Goal: Task Accomplishment & Management: Manage account settings

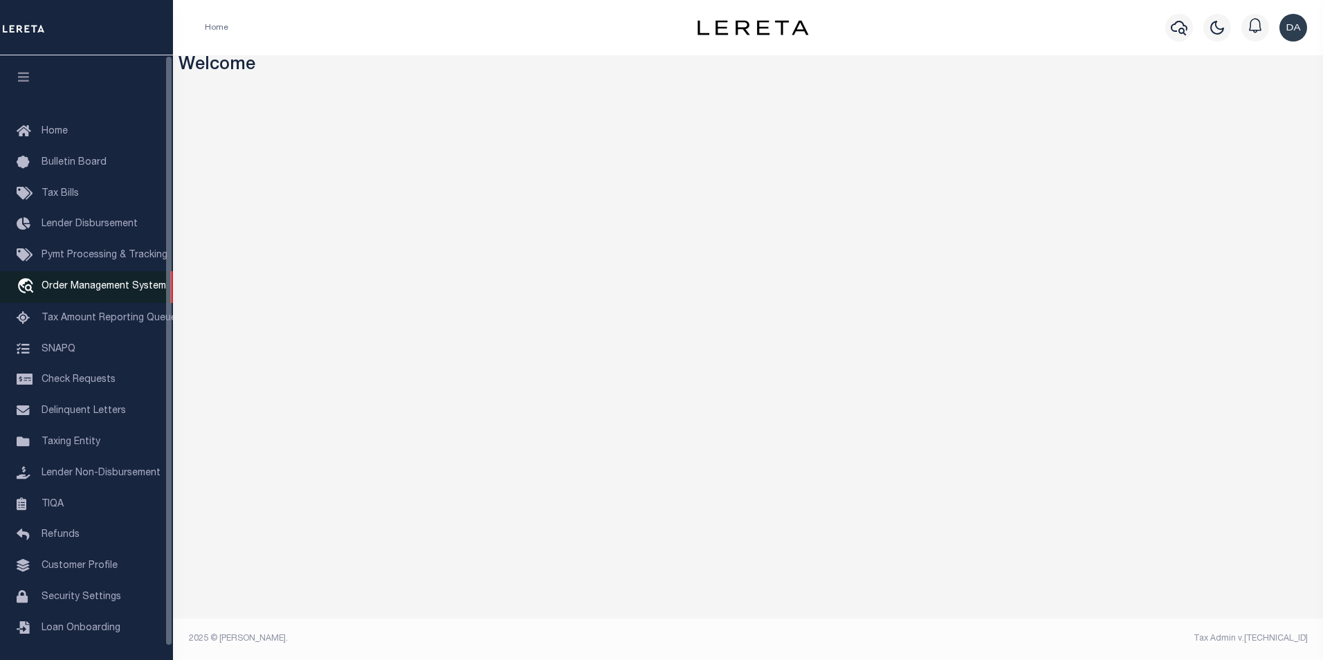
click at [82, 289] on span "Order Management System" at bounding box center [104, 287] width 125 height 10
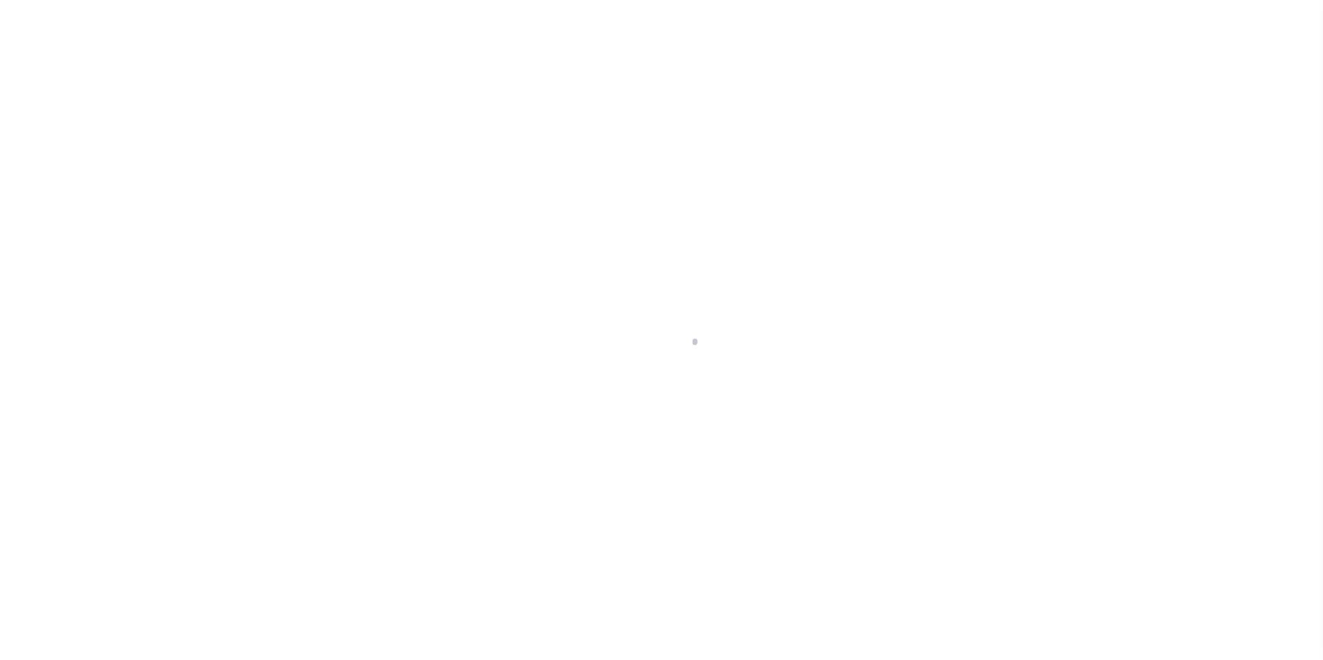
scroll to position [14, 0]
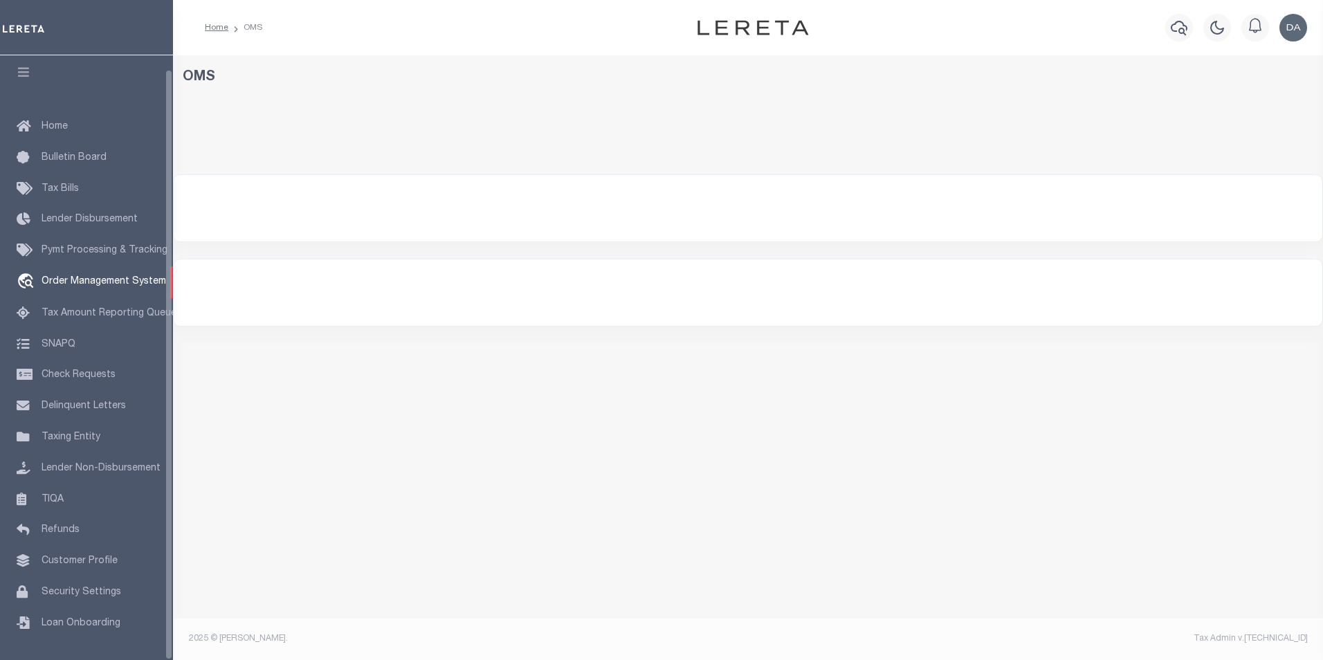
select select "200"
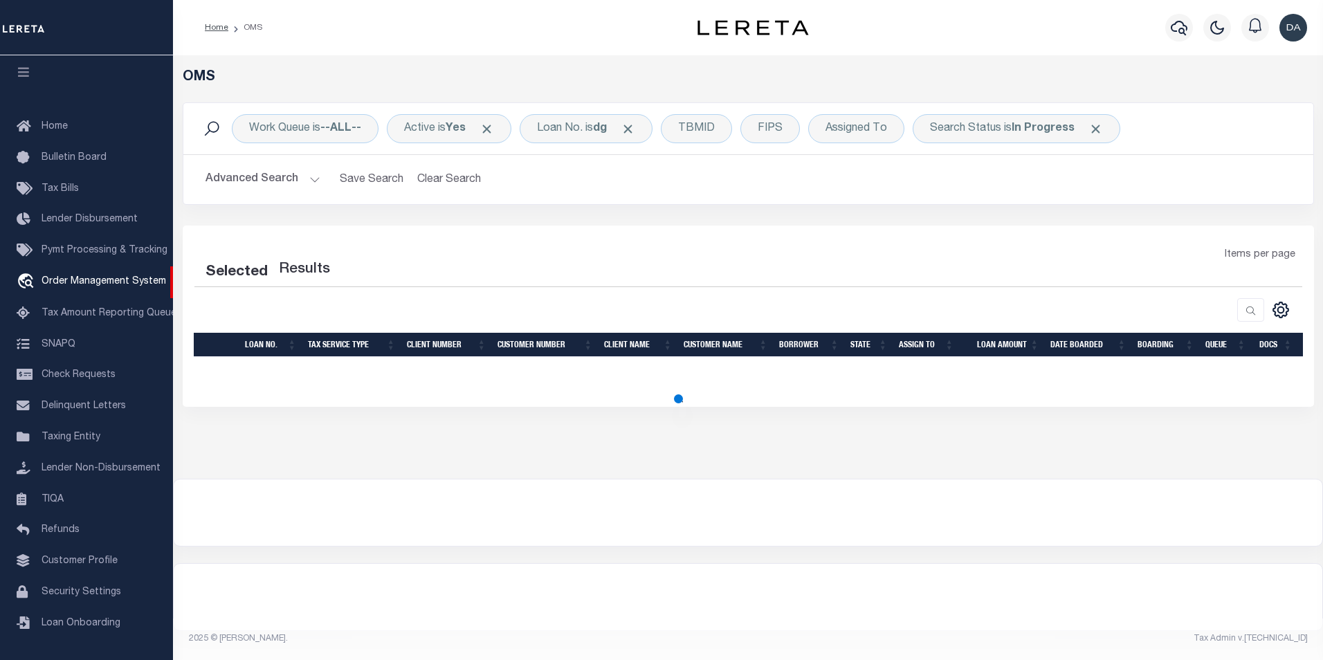
select select "200"
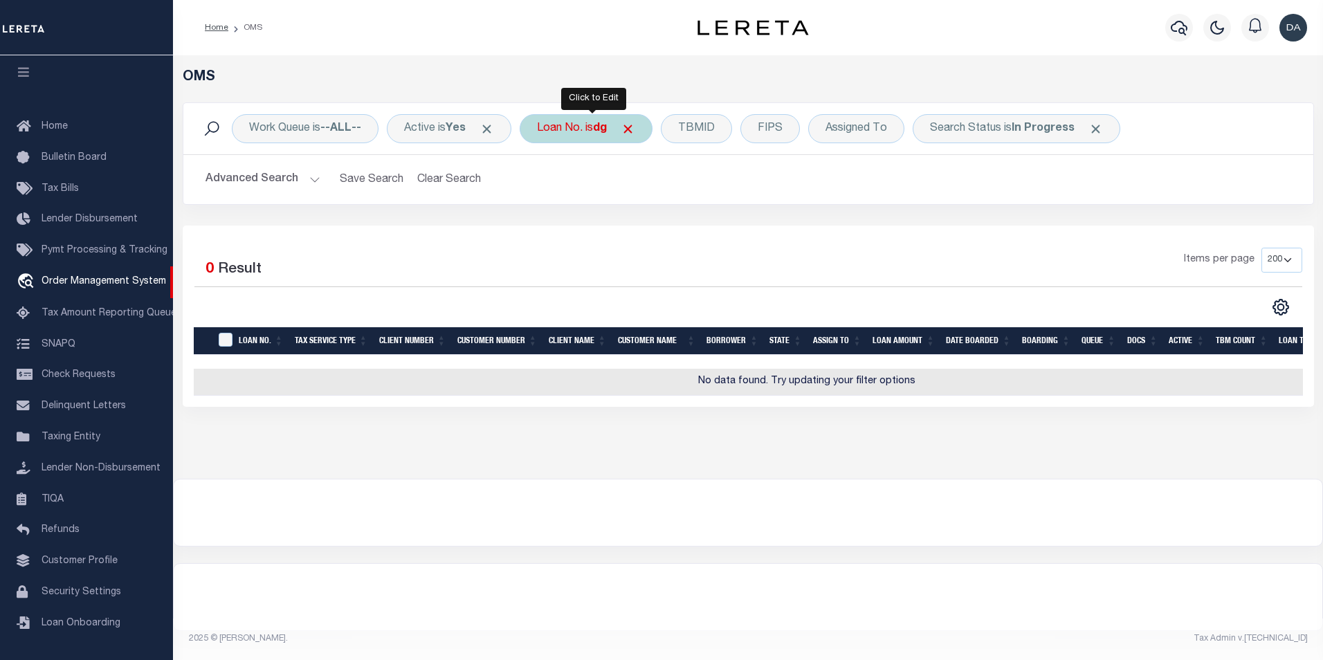
click at [558, 120] on div "Loan No. is dg" at bounding box center [586, 128] width 133 height 29
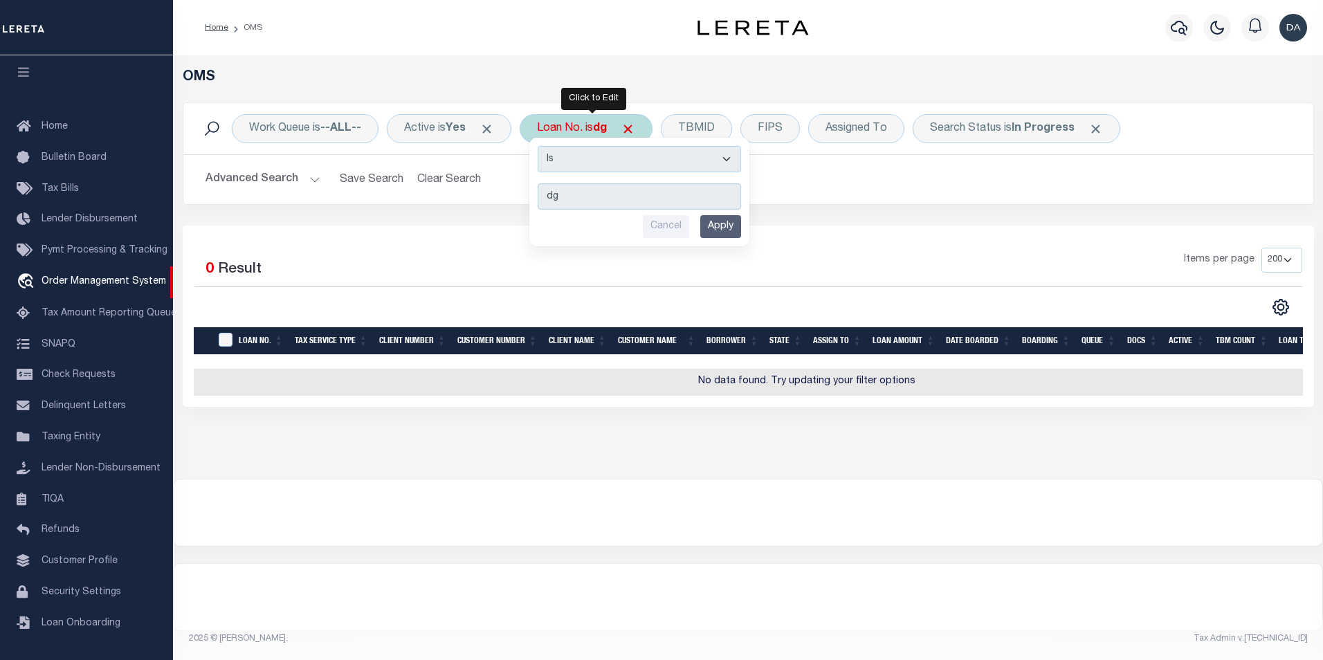
click at [585, 158] on select "Is Contains" at bounding box center [639, 159] width 203 height 26
select select "c"
click at [542, 146] on select "Is Contains" at bounding box center [639, 159] width 203 height 26
click at [733, 227] on input "Apply" at bounding box center [720, 226] width 41 height 23
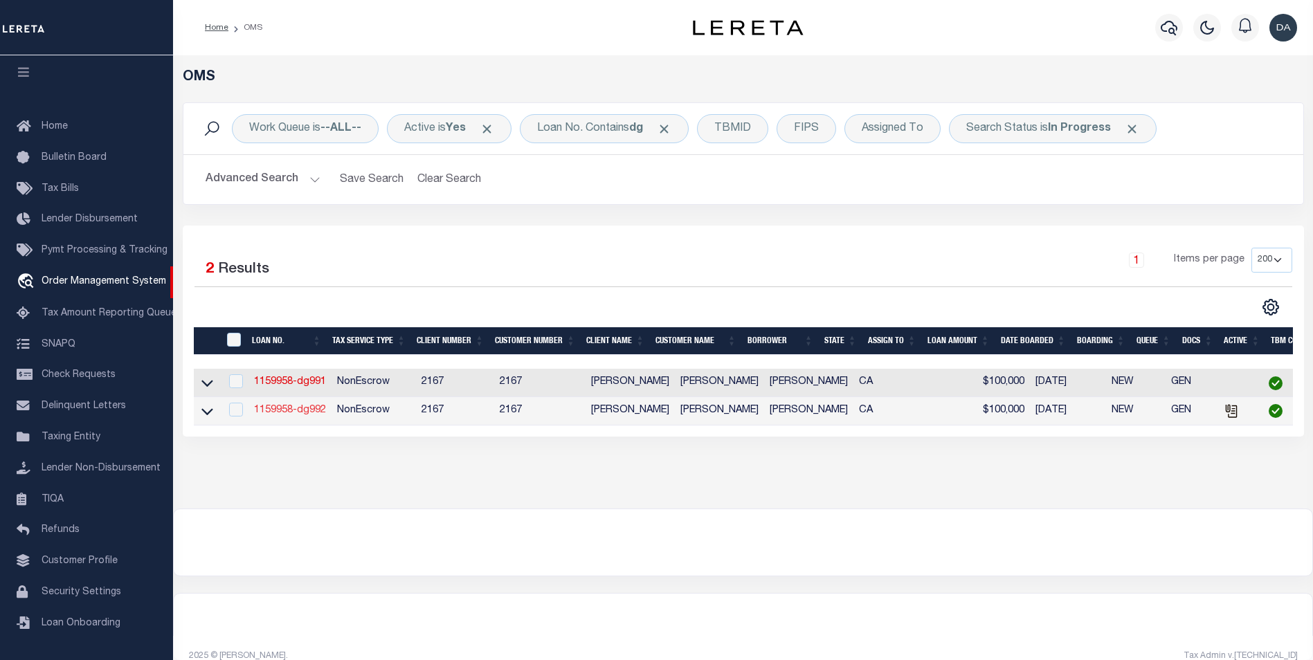
click at [300, 414] on link "1159958-dg992" at bounding box center [290, 410] width 72 height 10
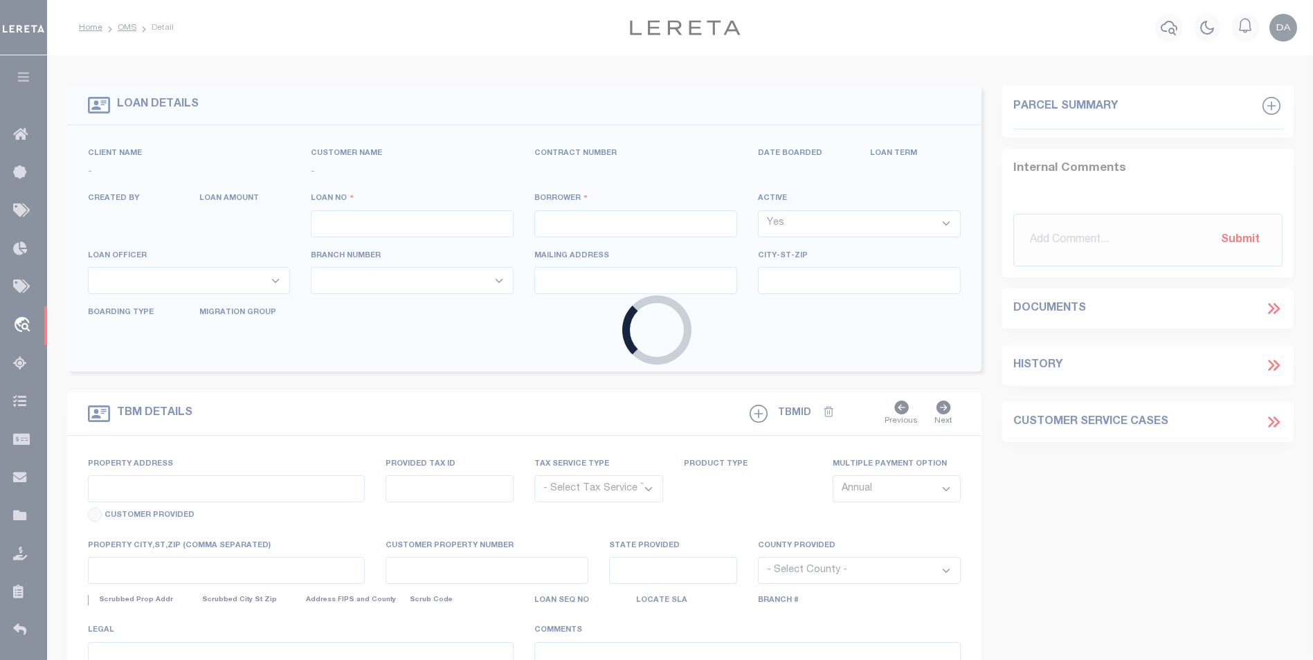
type input "1159958-dg992"
type input "[PERSON_NAME]"
select select
type input "91007"
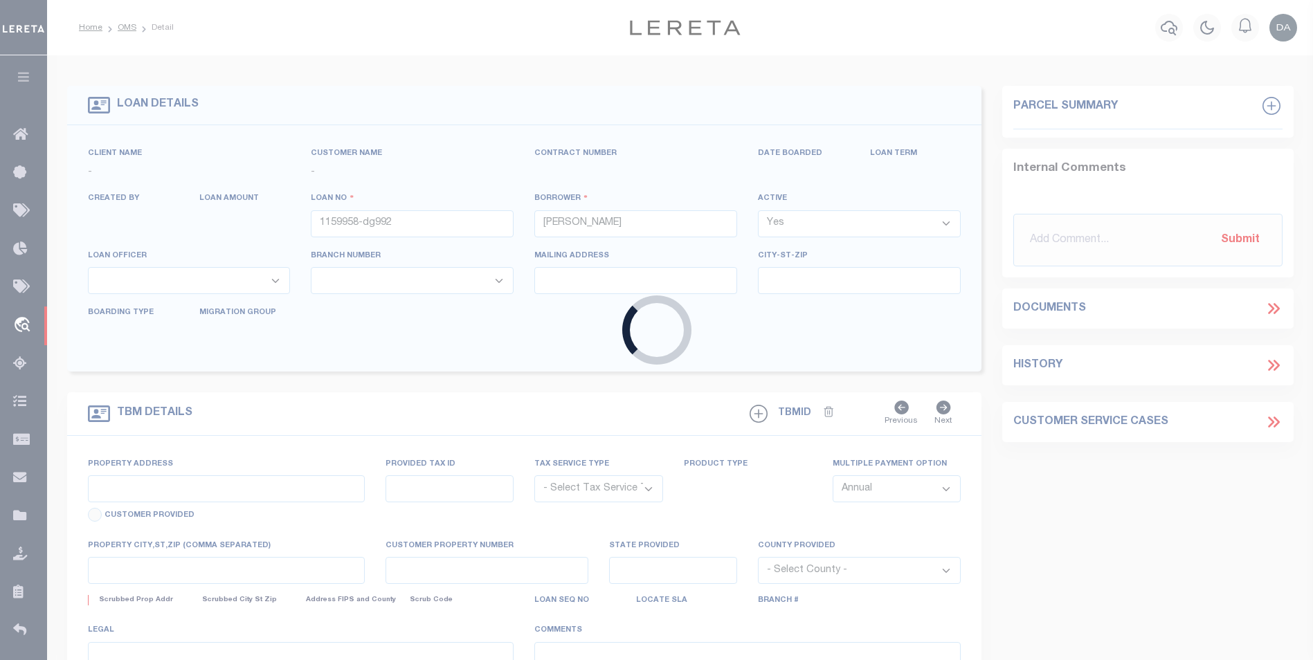
type input "05/10/2025"
select select "10"
select select "NonEscrow"
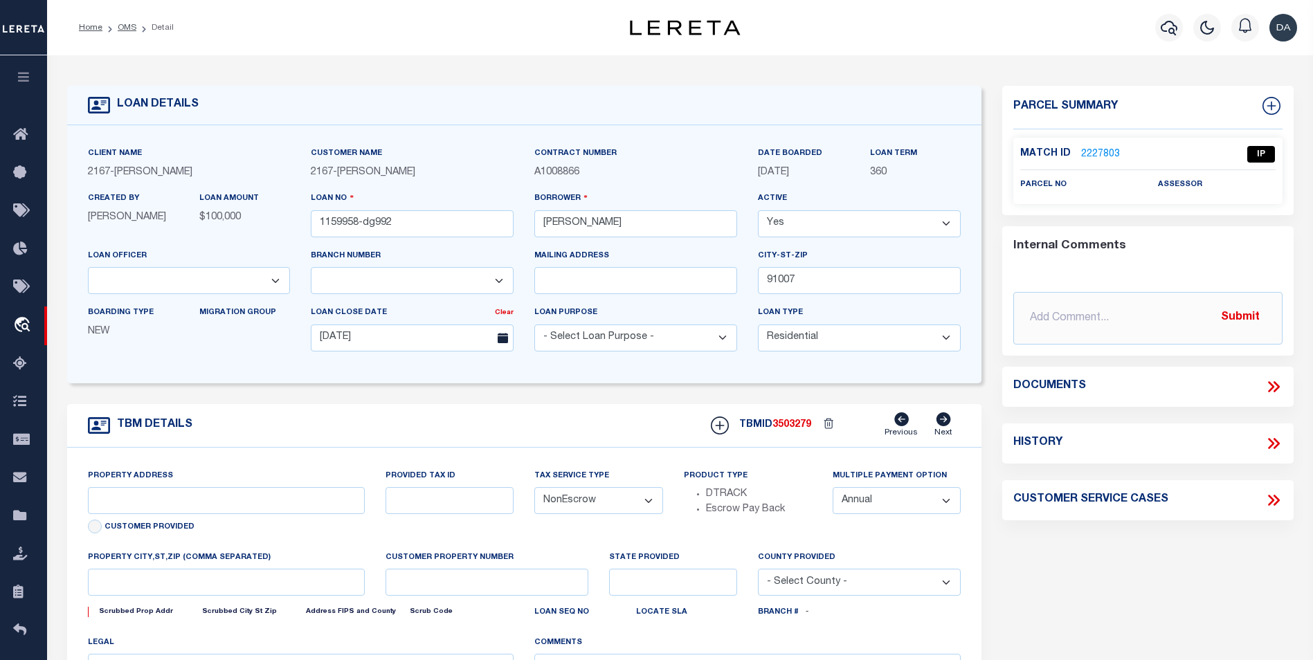
type input "[STREET_ADDRESS]"
select select
type input "ARCADIA CA 91007"
type input "CA"
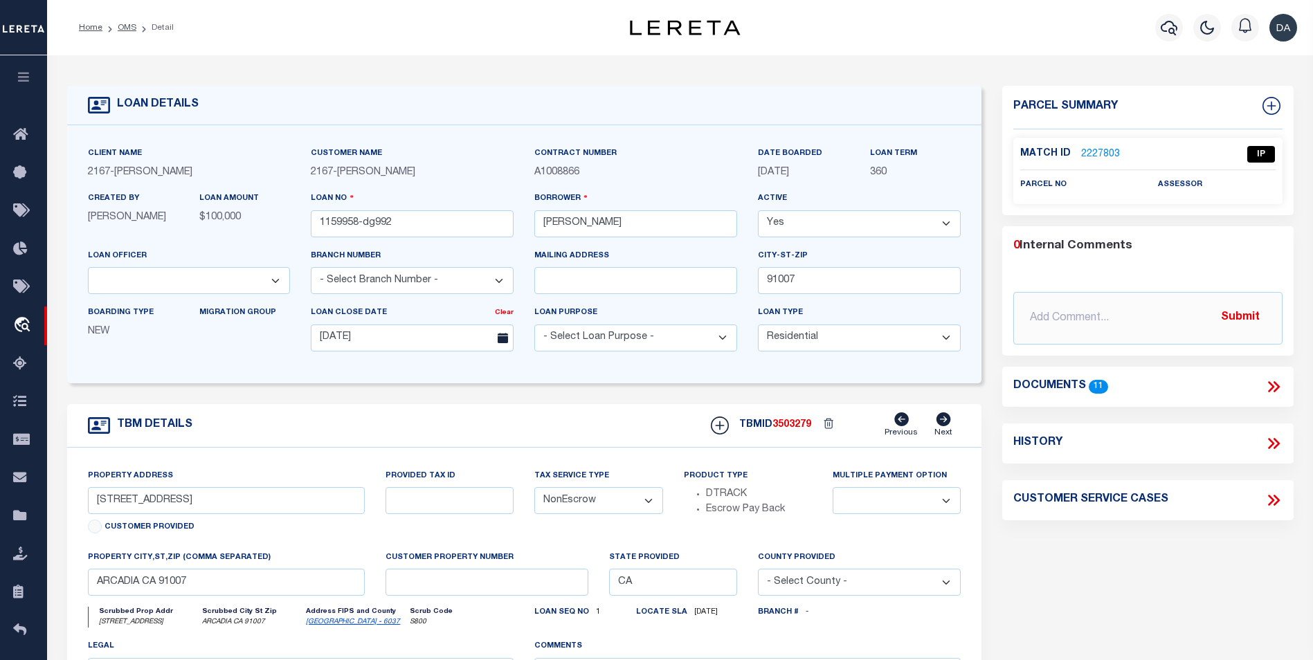
click at [1277, 386] on icon at bounding box center [1275, 386] width 6 height 11
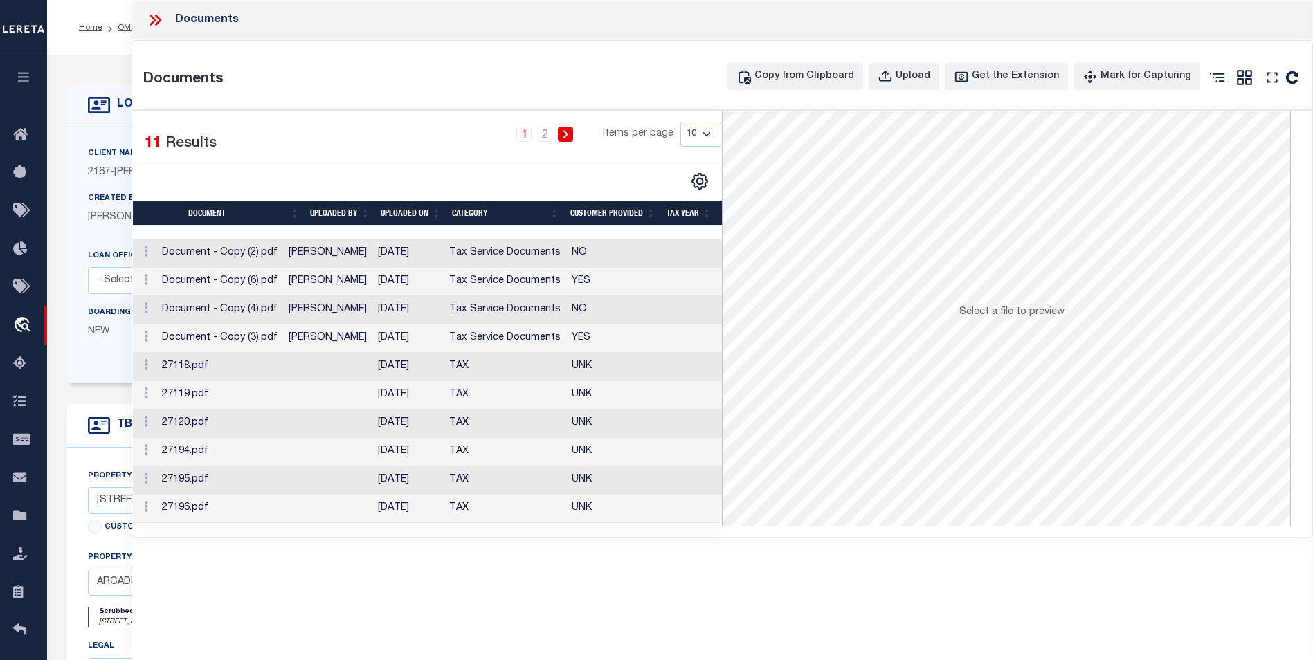
click at [176, 104] on div "Documents Copy from Clipboard Upload Get the Extension Mark for Capturing Got i…" at bounding box center [722, 289] width 1180 height 496
click at [930, 75] on div "Upload" at bounding box center [912, 76] width 35 height 15
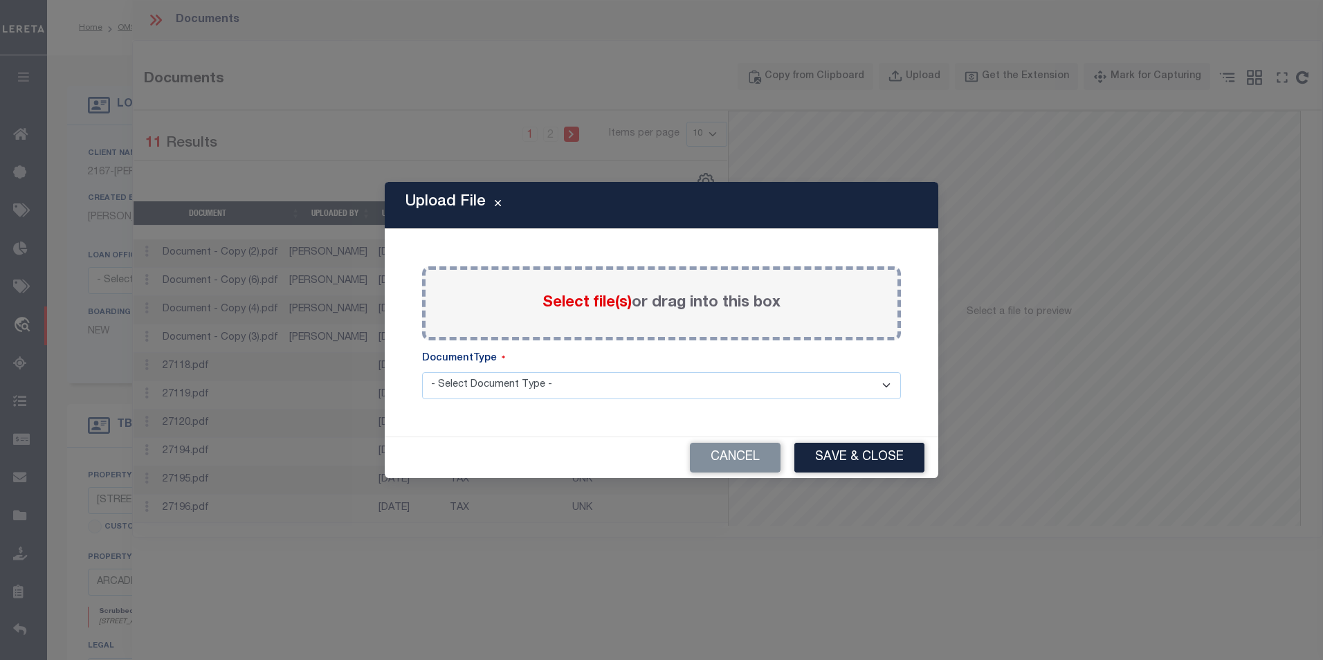
click at [594, 311] on span "Select file(s)" at bounding box center [586, 302] width 89 height 15
click at [0, 0] on input "Select file(s) or drag into this box" at bounding box center [0, 0] width 0 height 0
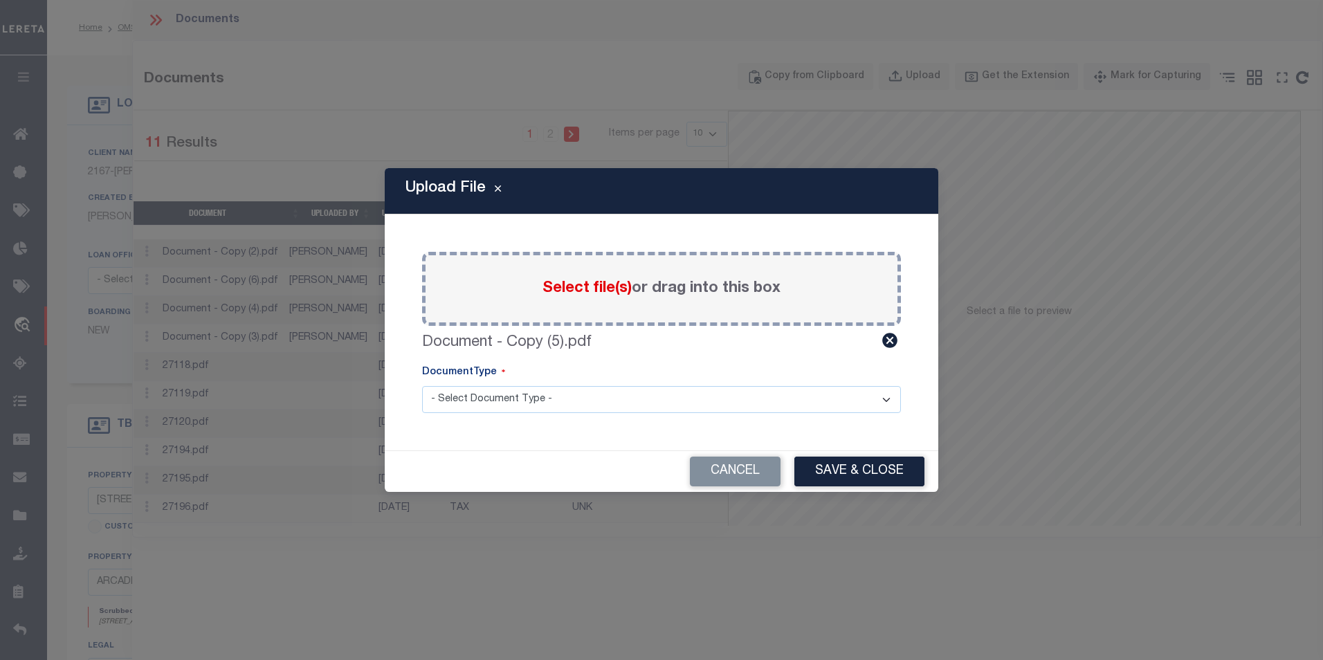
click at [653, 402] on select "- Select Document Type - Tax Service Documents" at bounding box center [661, 399] width 479 height 27
select select "TAX"
click at [422, 386] on select "- Select Document Type - Tax Service Documents" at bounding box center [661, 399] width 479 height 27
click at [839, 475] on button "Save & Close" at bounding box center [859, 472] width 130 height 30
click at [850, 470] on button "Save & Close" at bounding box center [859, 472] width 130 height 30
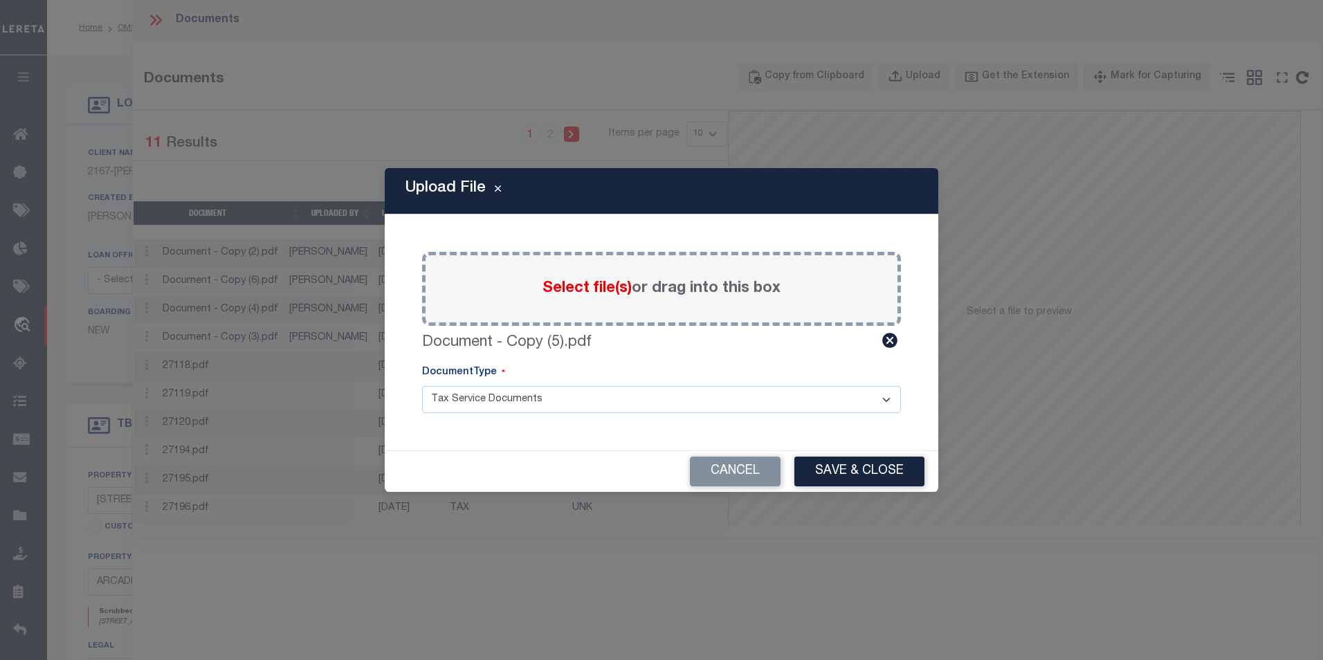
drag, startPoint x: 85, startPoint y: 2, endPoint x: 96, endPoint y: 66, distance: 65.3
click at [96, 66] on div "Upload File Paste copied image or file into this box Select file(s) or drag int…" at bounding box center [661, 330] width 1323 height 660
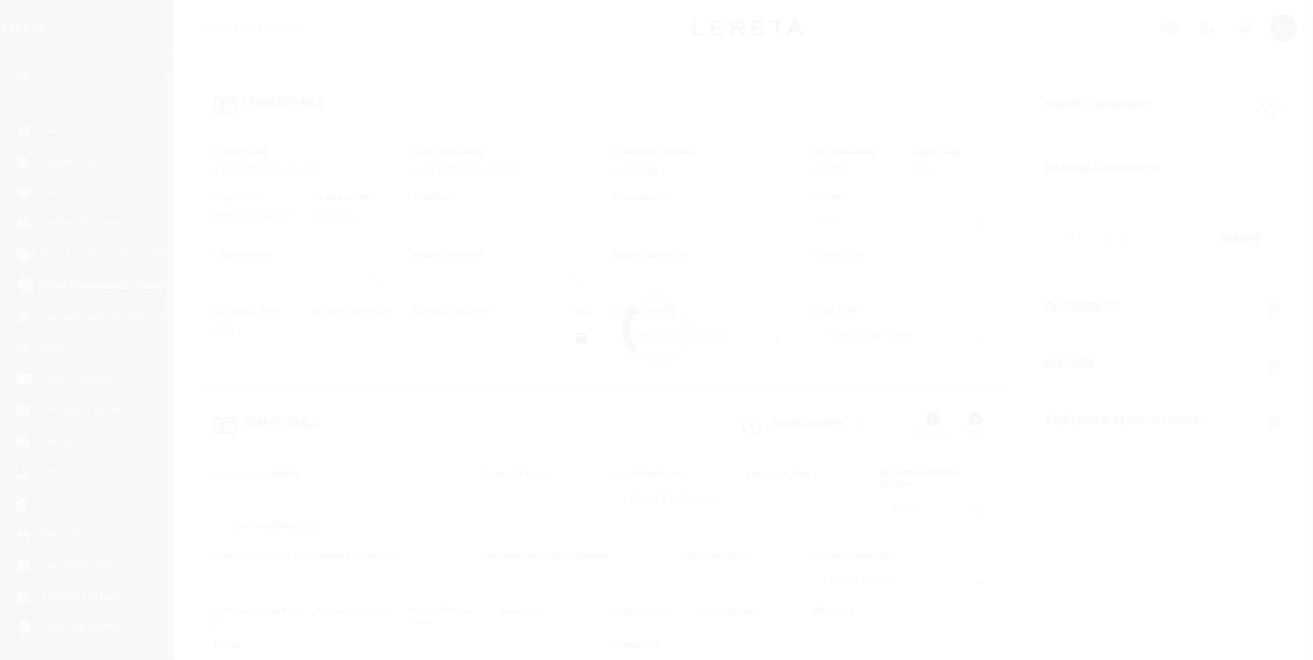
type input "1159958-dg992"
type input "david M garcia"
select select
type input "91007"
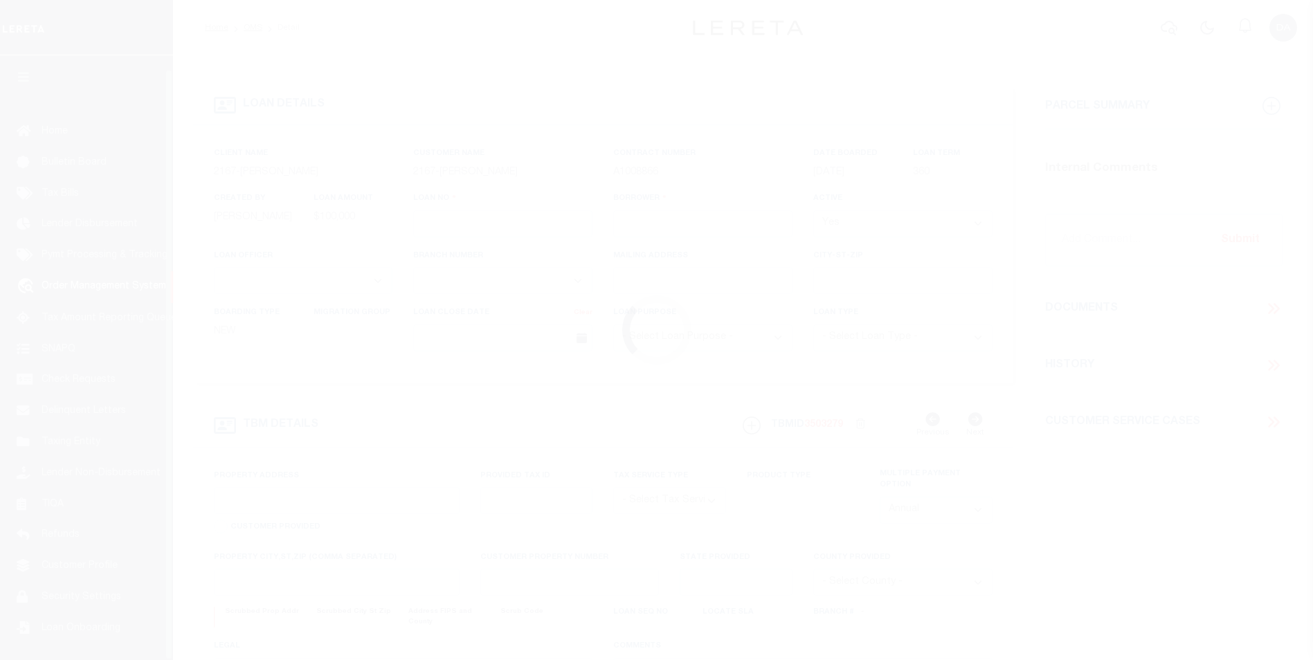
type input "05/10/2025"
select select "10"
select select "NonEscrow"
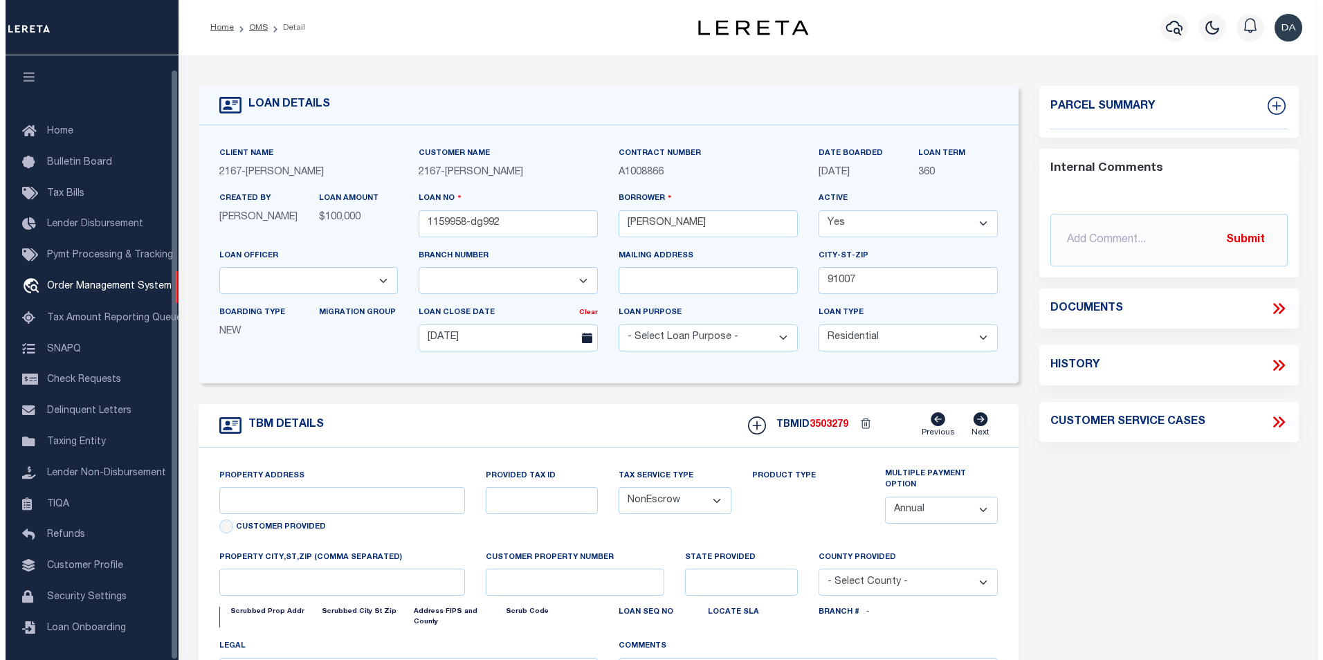
scroll to position [14, 0]
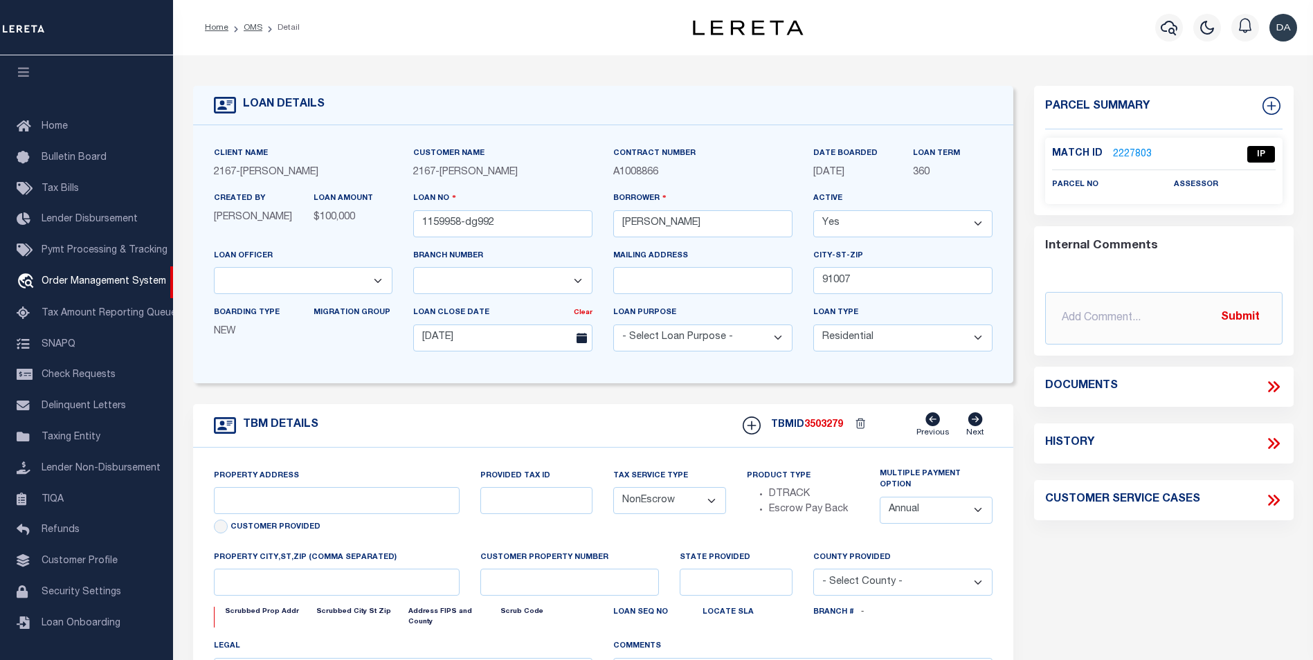
type input "785 SUNSET BLVD"
select select
type input "ARCADIA CA 91007"
type input "CA"
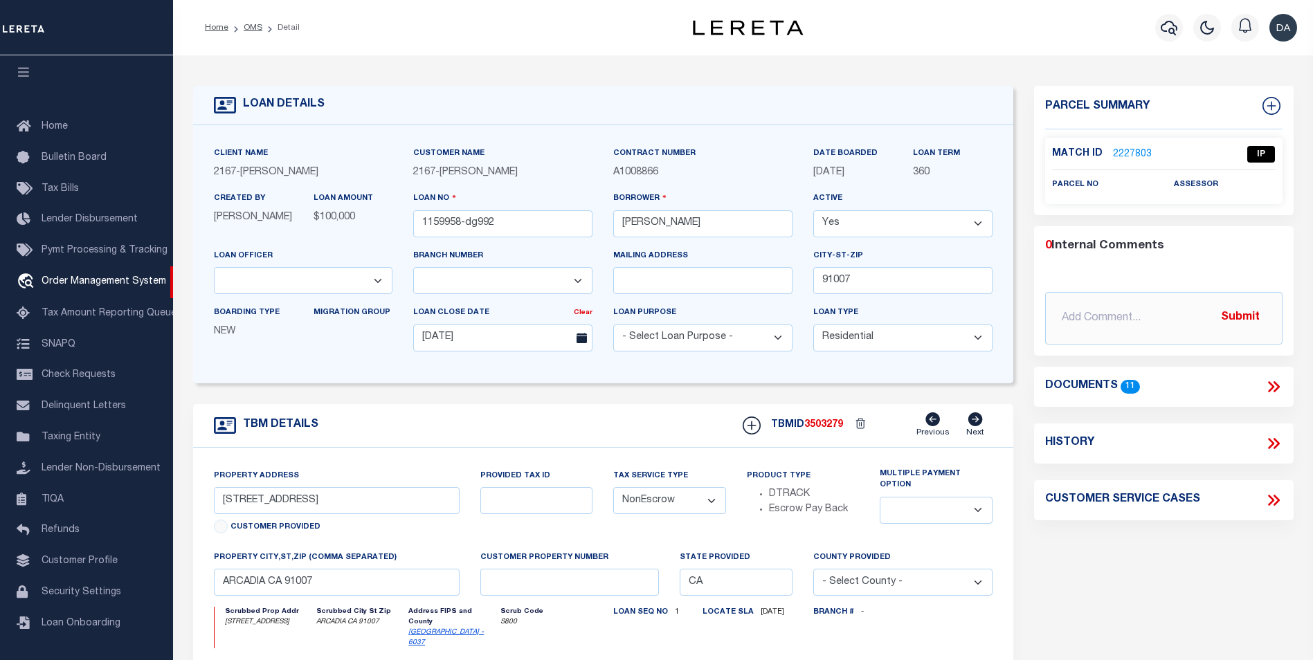
click at [1274, 388] on icon at bounding box center [1273, 387] width 18 height 18
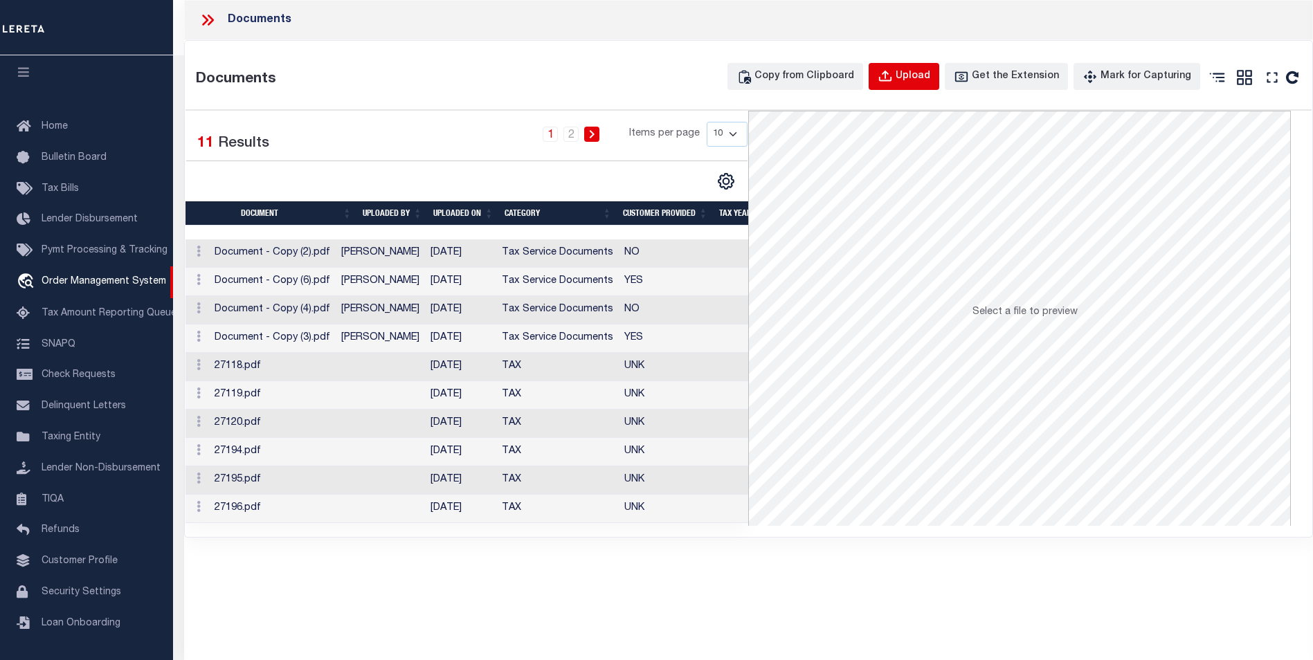
click at [930, 81] on div "Upload" at bounding box center [912, 76] width 35 height 15
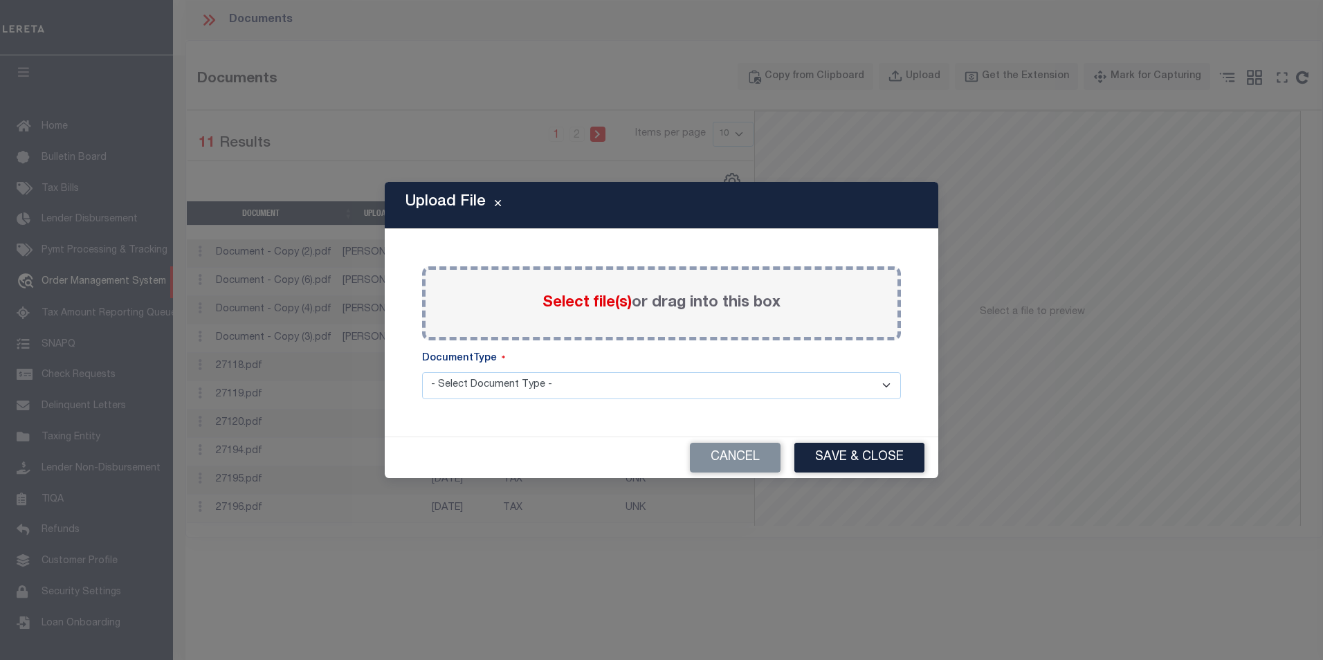
click at [596, 314] on label "Select file(s) or drag into this box" at bounding box center [661, 303] width 238 height 23
click at [0, 0] on input "Select file(s) or drag into this box" at bounding box center [0, 0] width 0 height 0
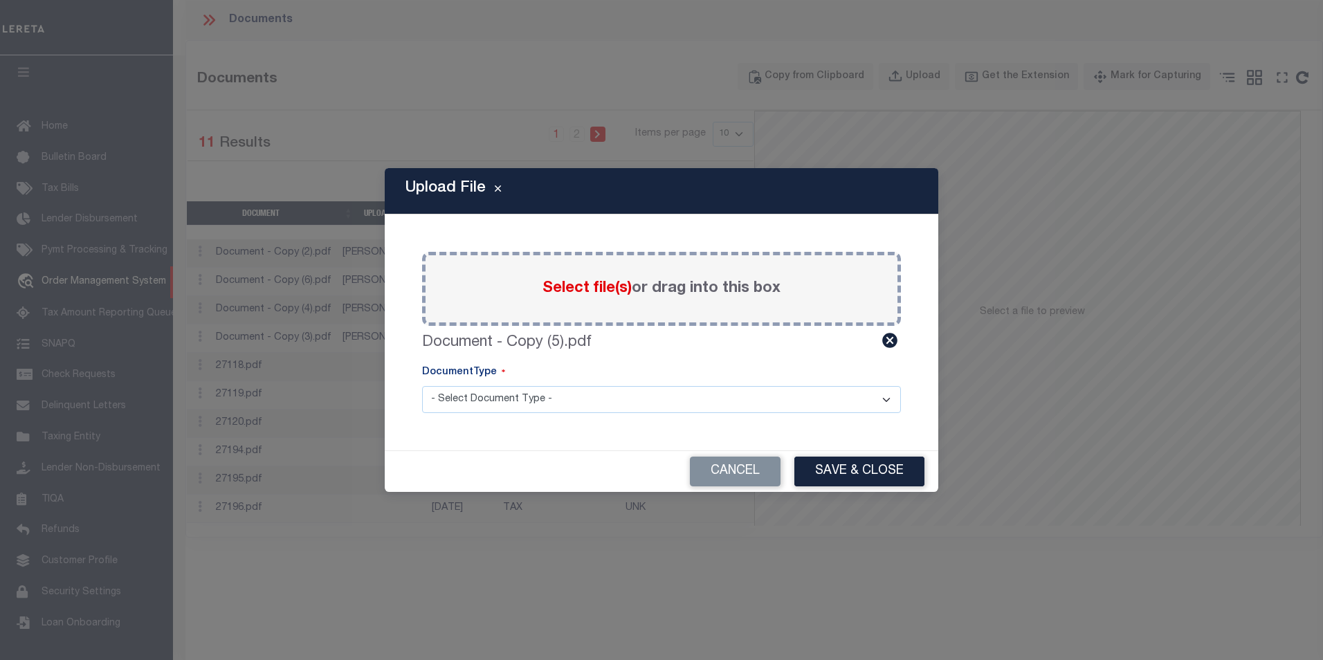
click at [639, 392] on select "- Select Document Type - Tax Service Documents" at bounding box center [661, 399] width 479 height 27
select select "TAX"
click at [422, 386] on select "- Select Document Type - Tax Service Documents" at bounding box center [661, 399] width 479 height 27
click at [882, 471] on button "Save & Close" at bounding box center [859, 472] width 130 height 30
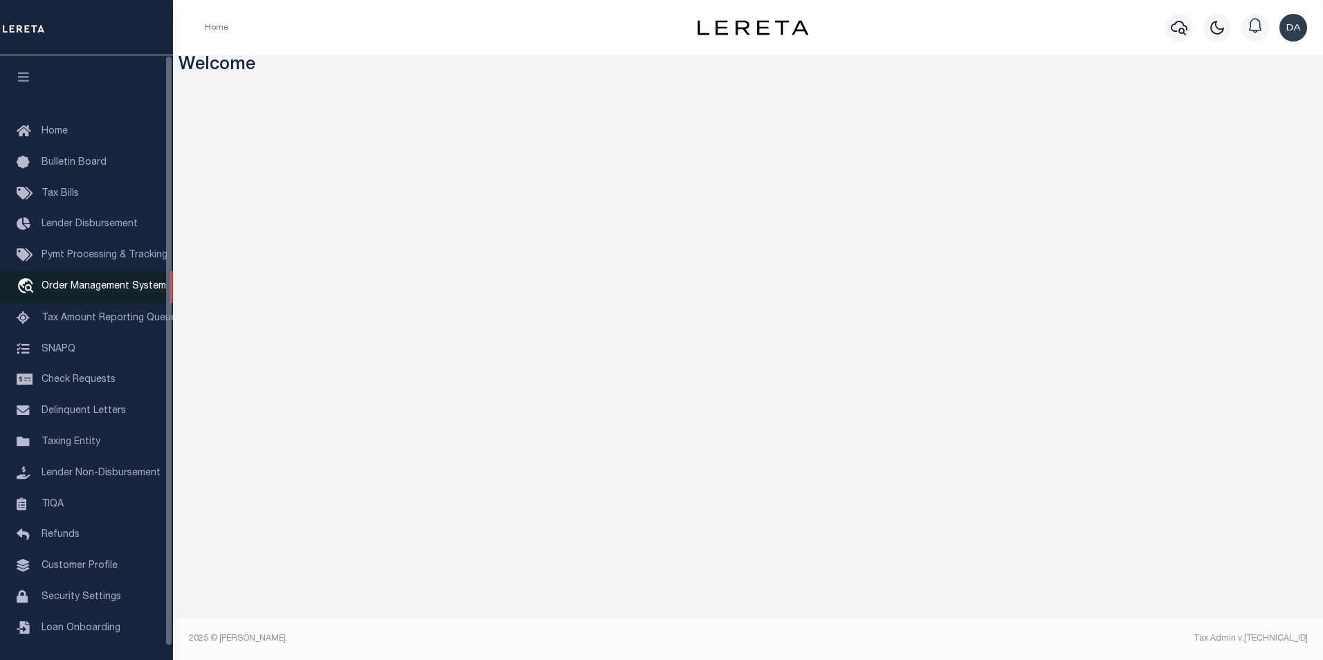
click at [131, 289] on span "Order Management System" at bounding box center [104, 287] width 125 height 10
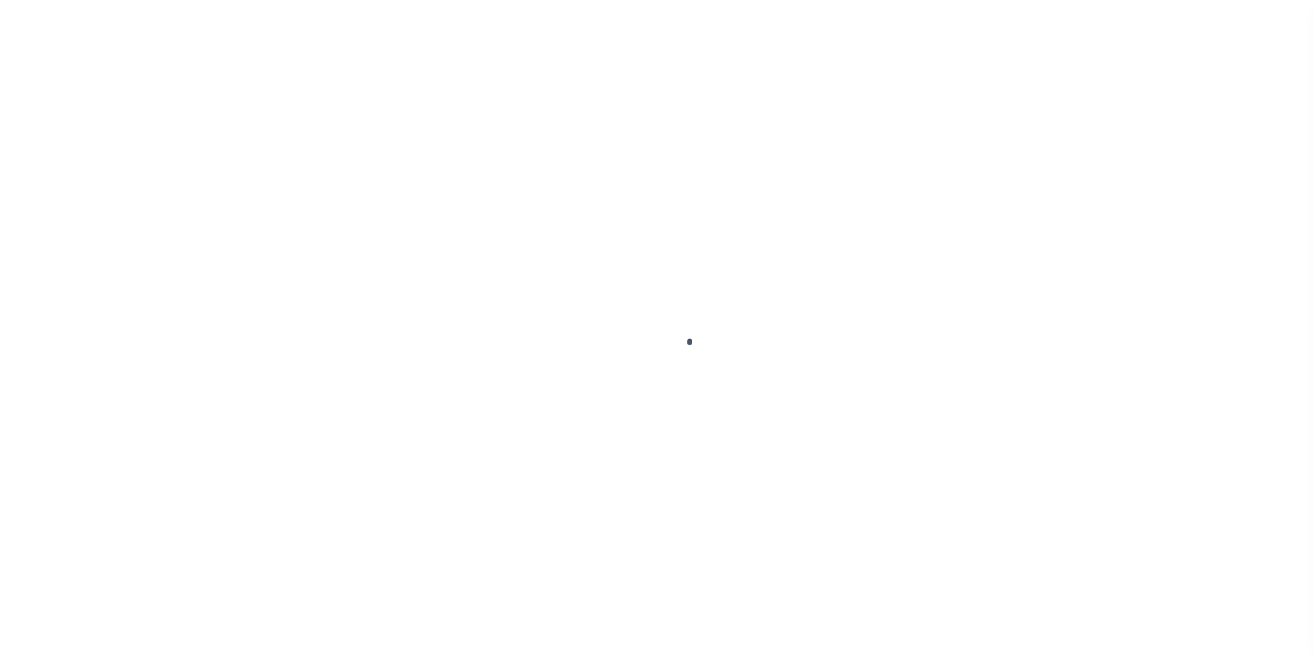
scroll to position [14, 0]
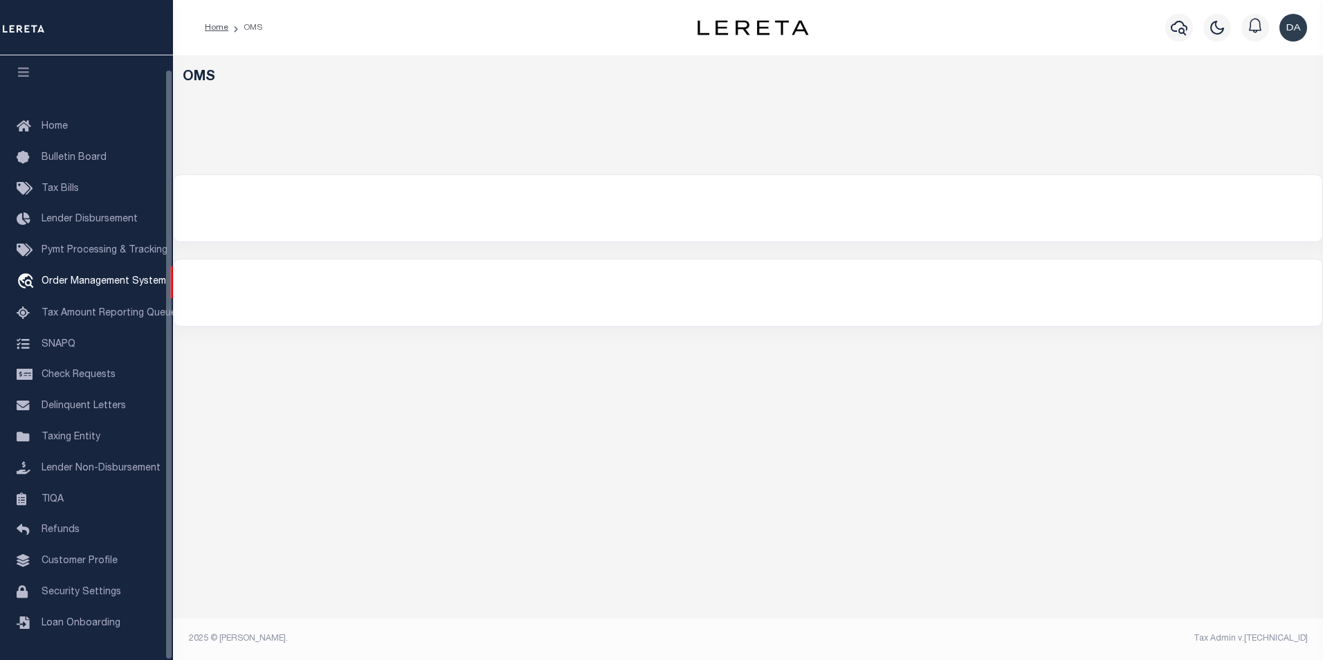
select select "200"
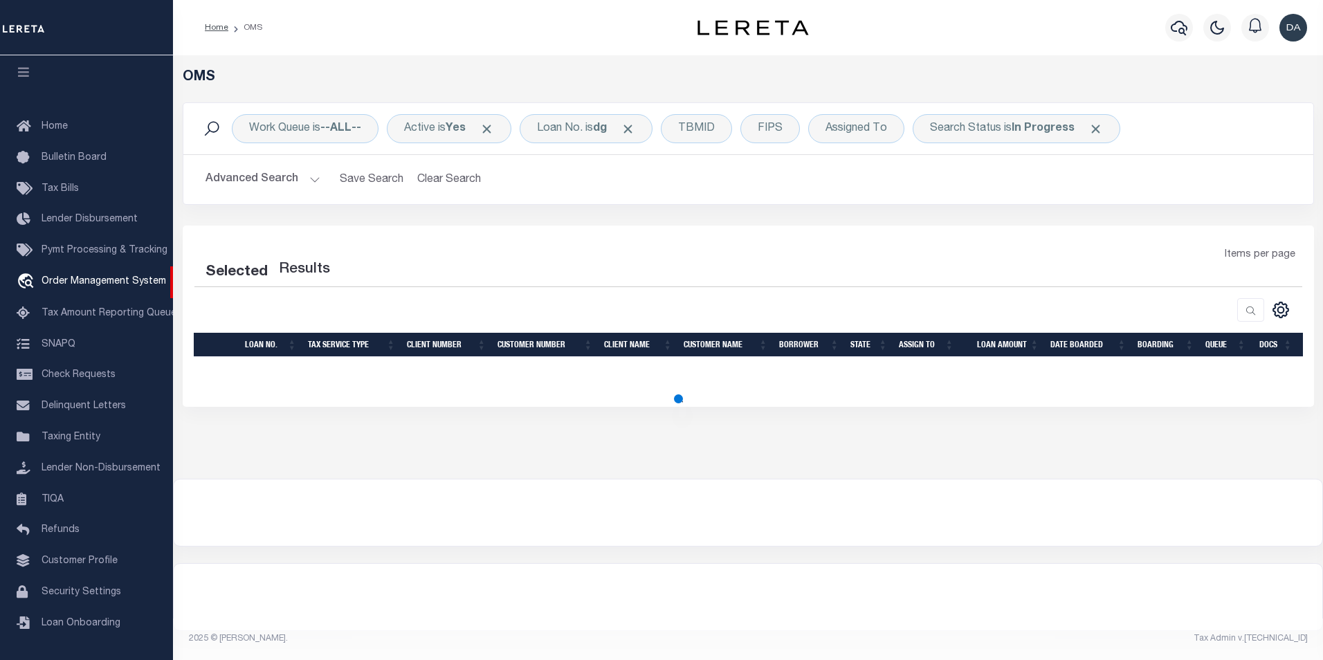
select select "200"
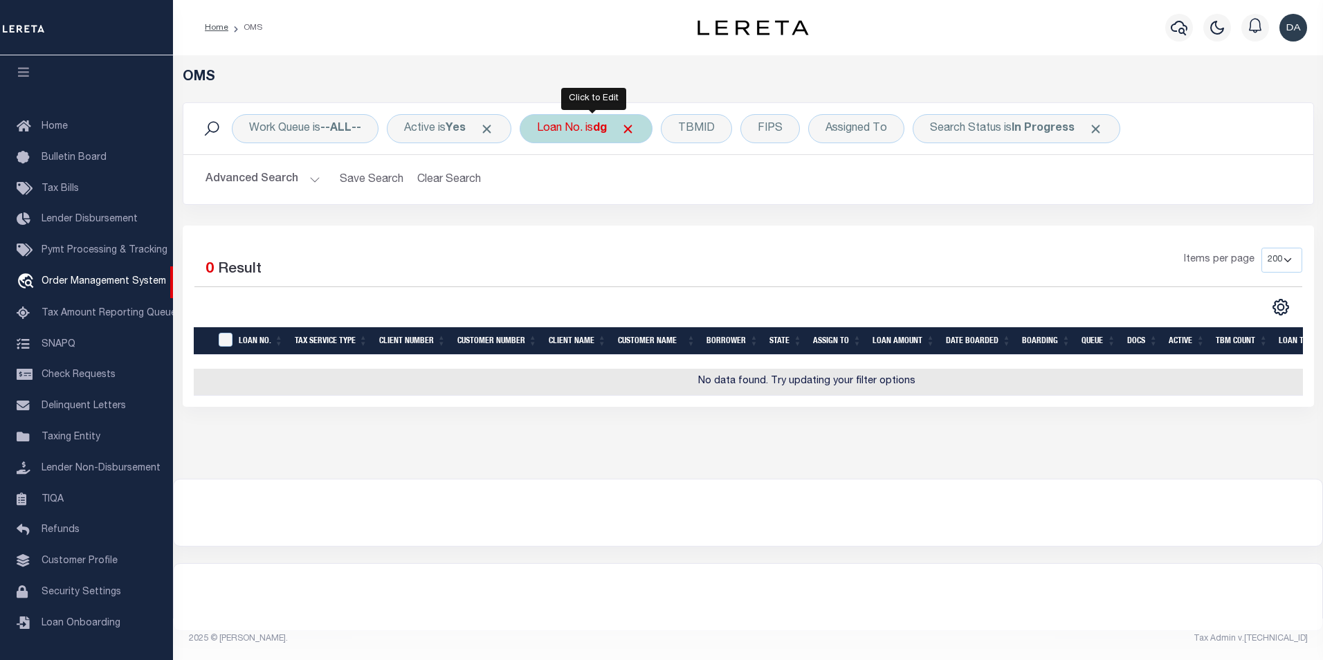
click at [586, 129] on div "Loan No. is dg" at bounding box center [586, 128] width 133 height 29
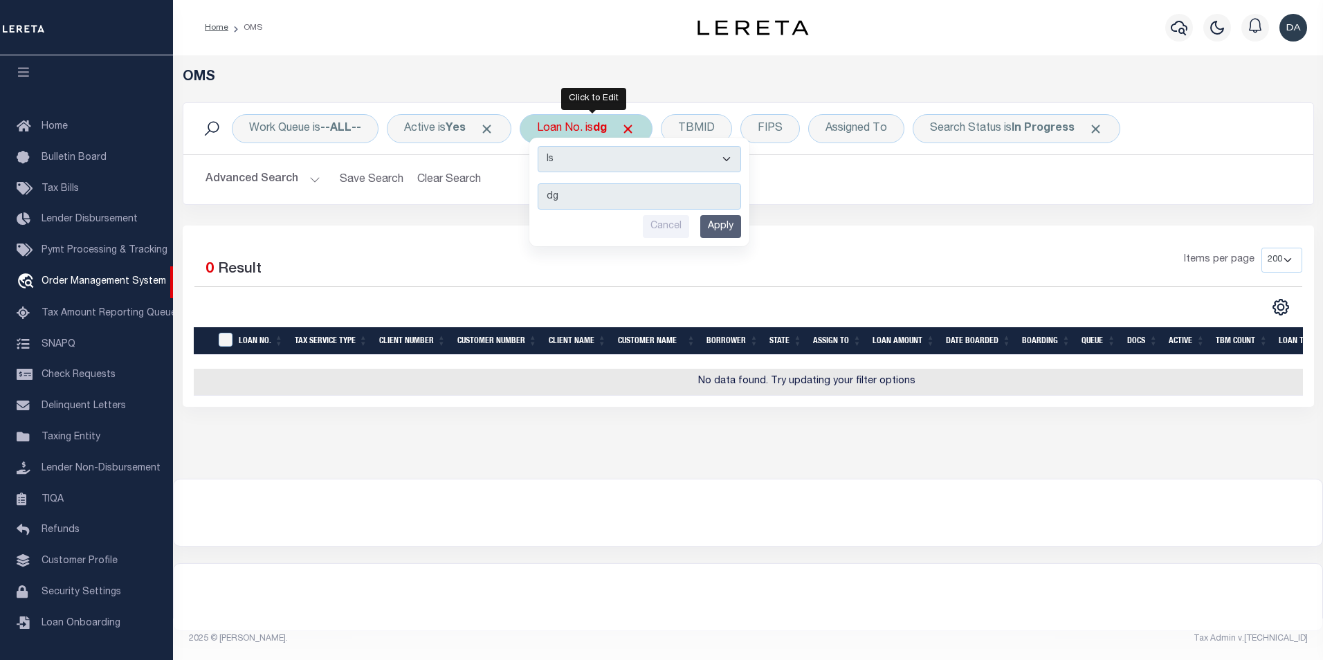
click at [583, 156] on select "Is Contains" at bounding box center [639, 159] width 203 height 26
select select "c"
click at [542, 146] on select "Is Contains" at bounding box center [639, 159] width 203 height 26
click at [718, 229] on input "Apply" at bounding box center [720, 226] width 41 height 23
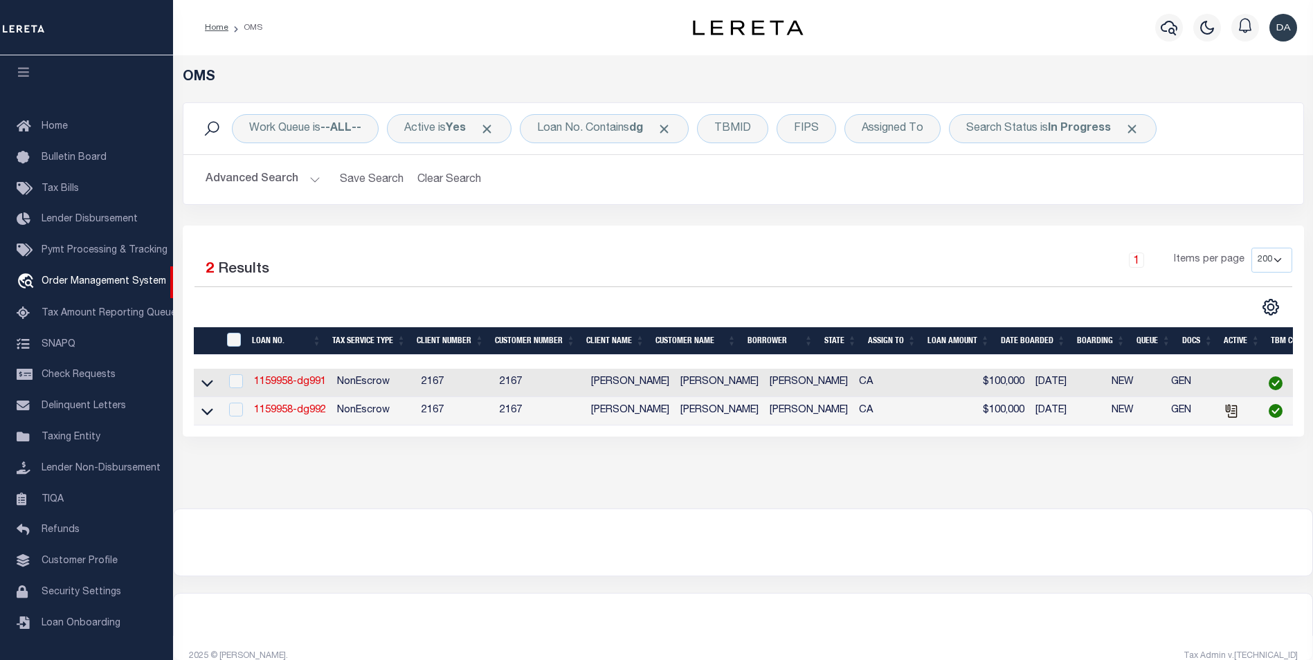
click at [201, 508] on div "OMS Work Queue is --ALL-- Active is Yes Loan No. Contains dg TBMID FIPS Assigne…" at bounding box center [743, 281] width 1140 height 453
click at [309, 387] on link "1159958-dg991" at bounding box center [290, 382] width 72 height 10
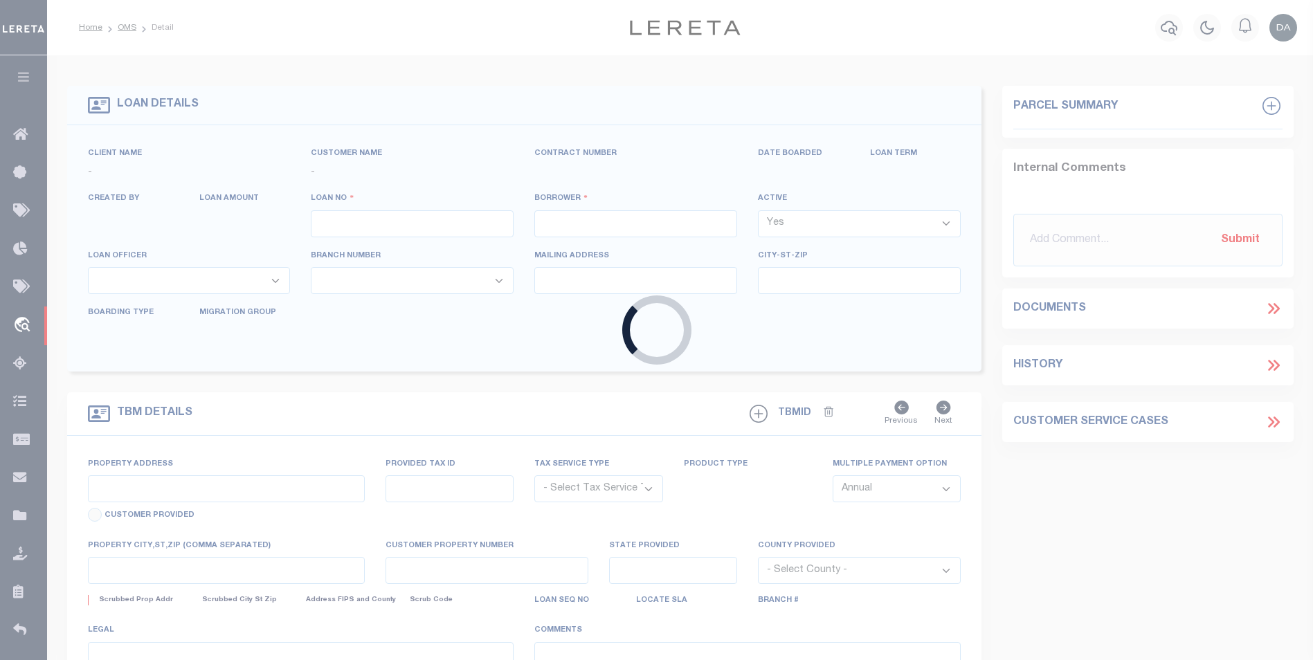
type input "1159958-dg991"
type input "david M garcia"
select select
type input "91007"
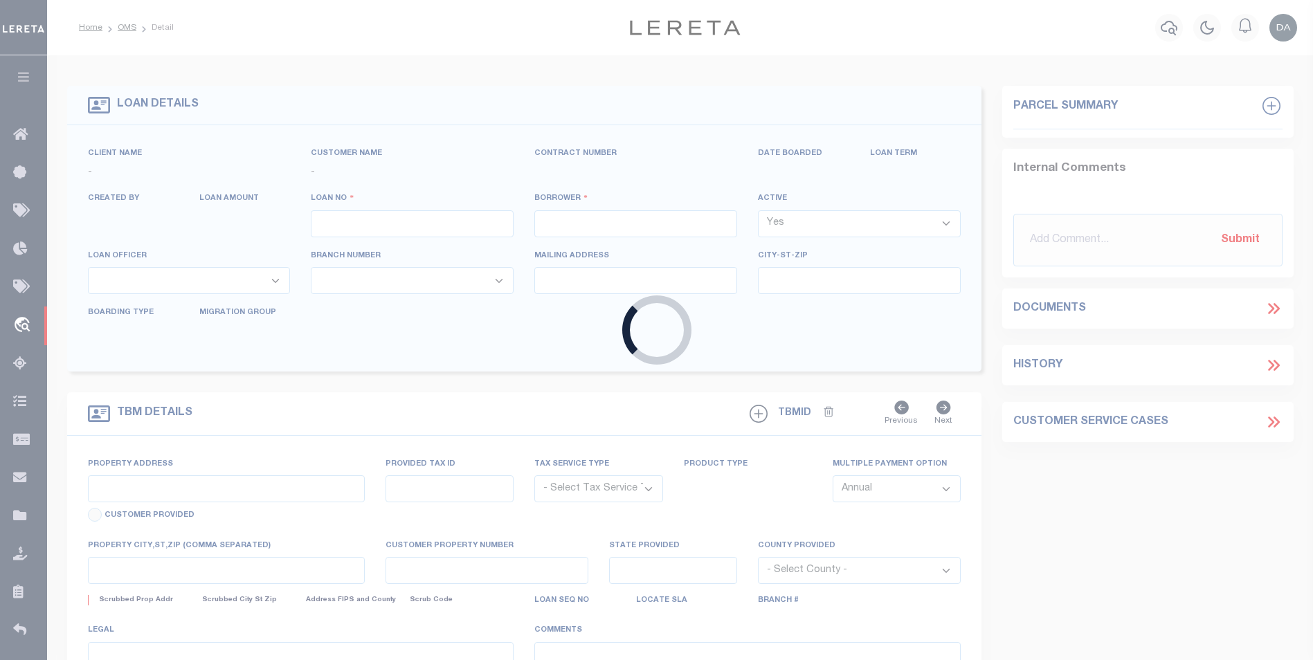
type input "05/09/2025"
select select "10"
select select "NonEscrow"
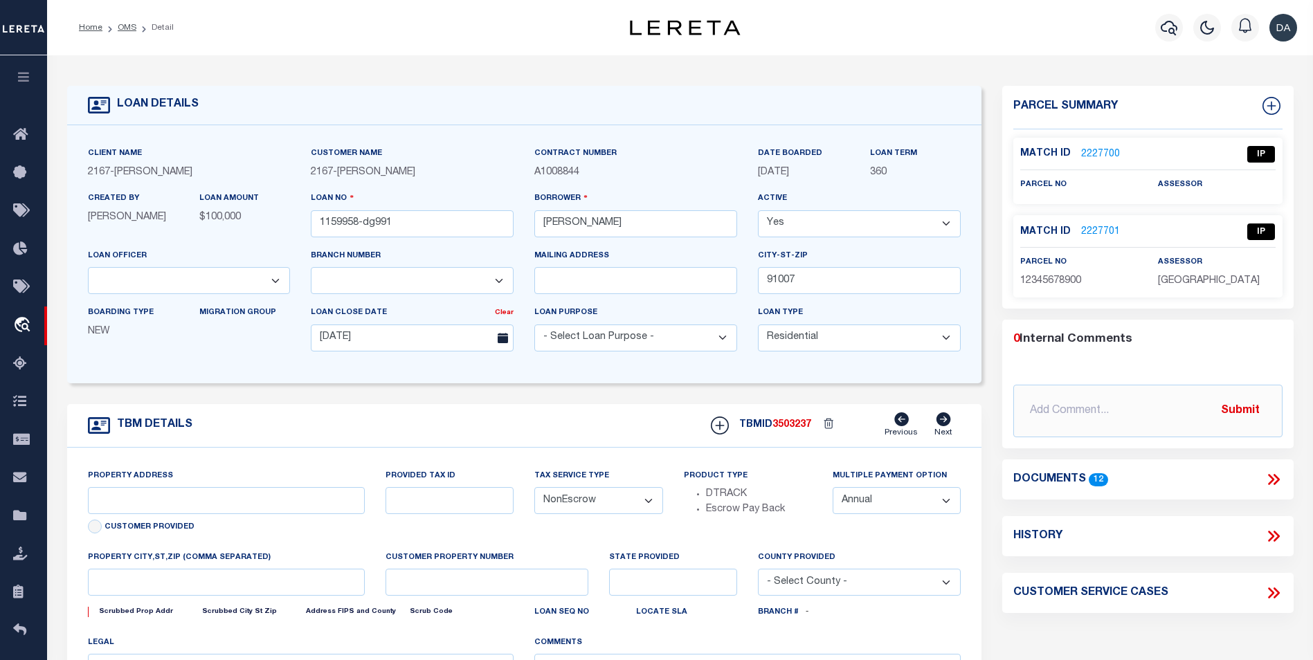
type input "[STREET_ADDRESS]"
select select
type input "ARCADIA CA 91007"
type input "CA"
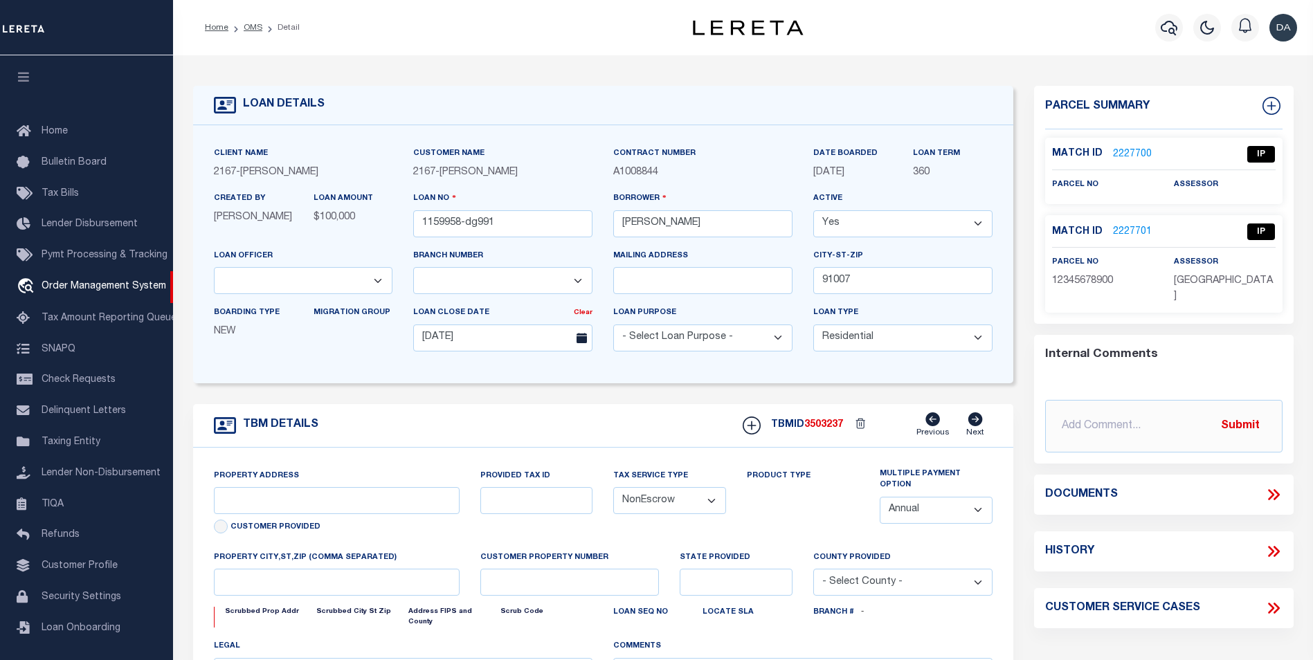
select select "10"
select select "NonEscrow"
type input "785 SUNSET BLVD"
select select
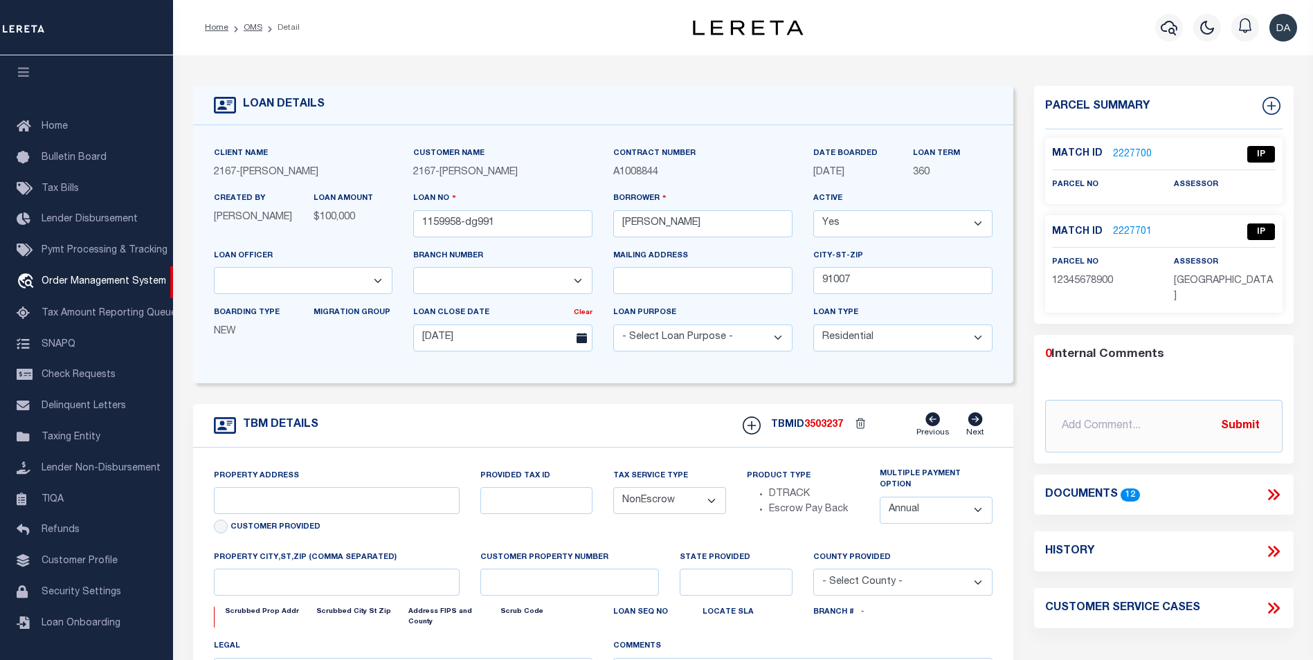
type input "ARCADIA CA 91007"
type input "CA"
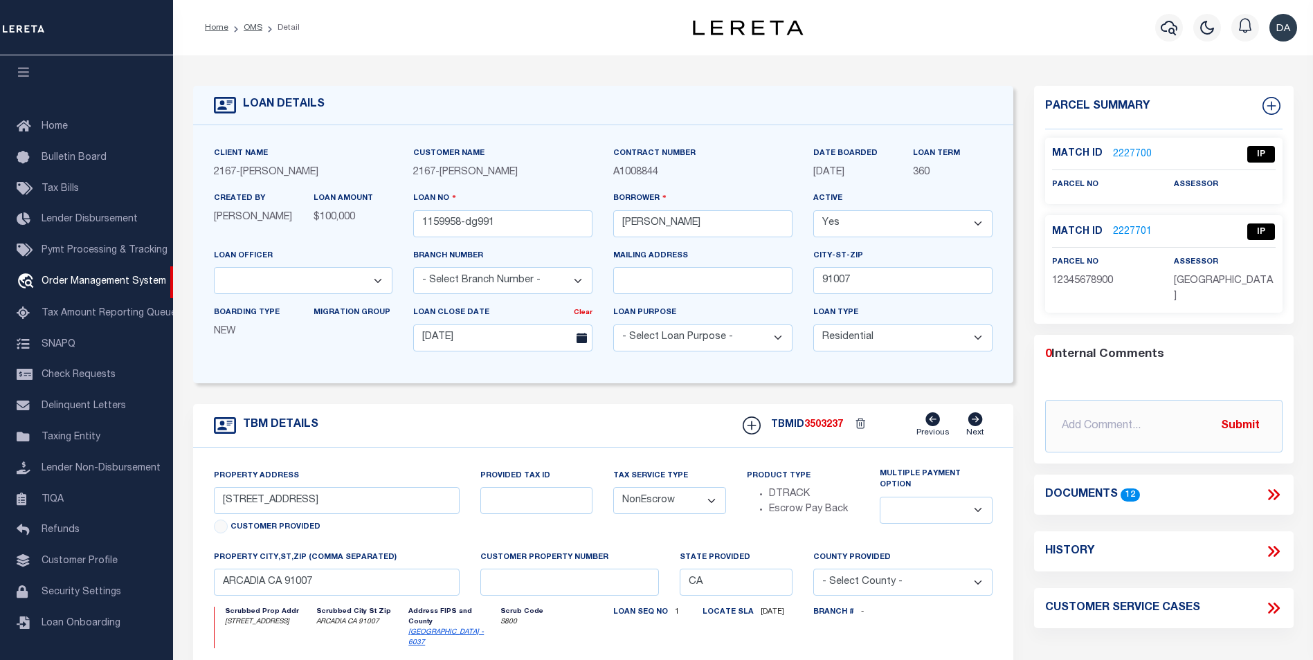
click at [1277, 486] on icon at bounding box center [1273, 495] width 18 height 18
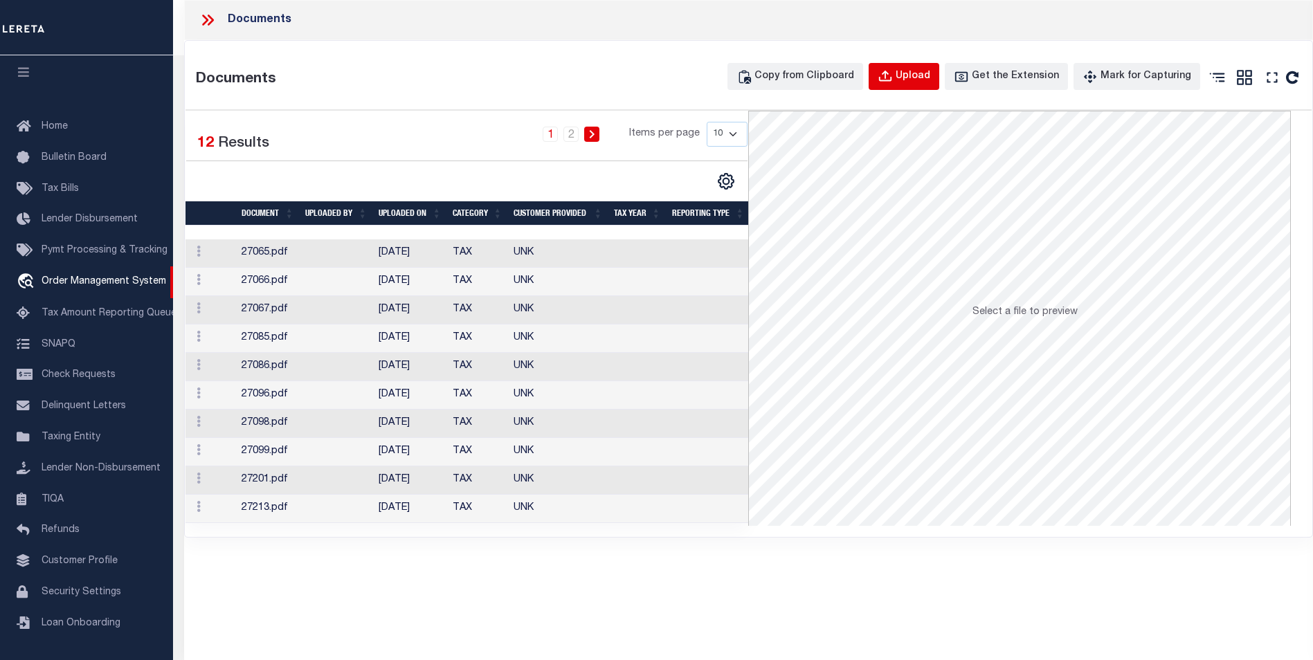
click at [930, 75] on div "Upload" at bounding box center [912, 76] width 35 height 15
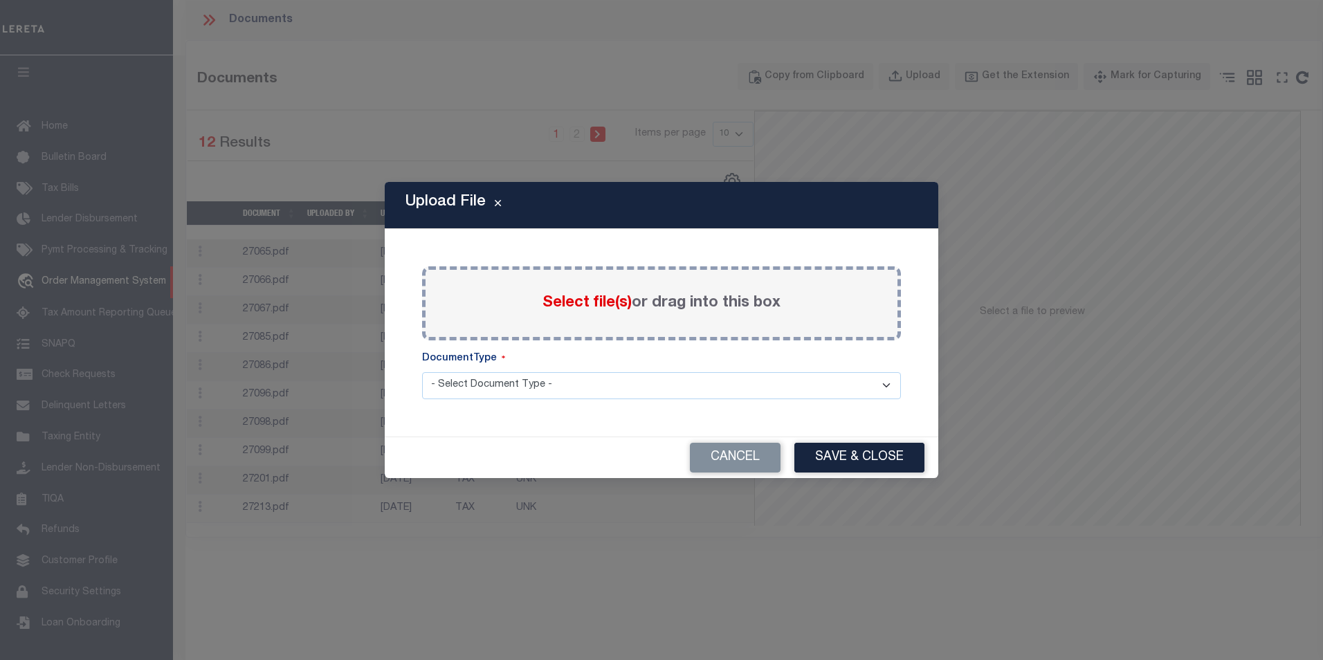
click at [584, 298] on span "Select file(s)" at bounding box center [586, 302] width 89 height 15
click at [0, 0] on input "Select file(s) or drag into this box" at bounding box center [0, 0] width 0 height 0
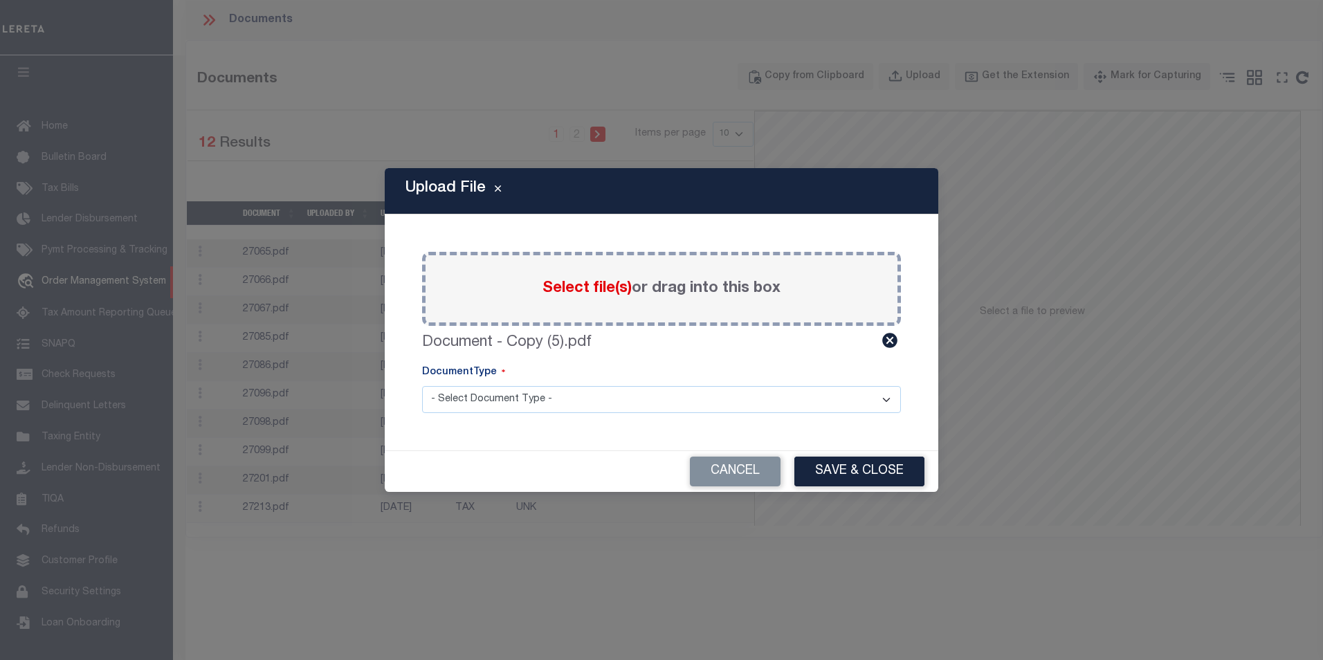
click at [488, 397] on select "- Select Document Type - Tax Service Documents" at bounding box center [661, 399] width 479 height 27
select select "TAX"
click at [422, 386] on select "- Select Document Type - Tax Service Documents" at bounding box center [661, 399] width 479 height 27
click at [853, 471] on button "Save & Close" at bounding box center [859, 472] width 130 height 30
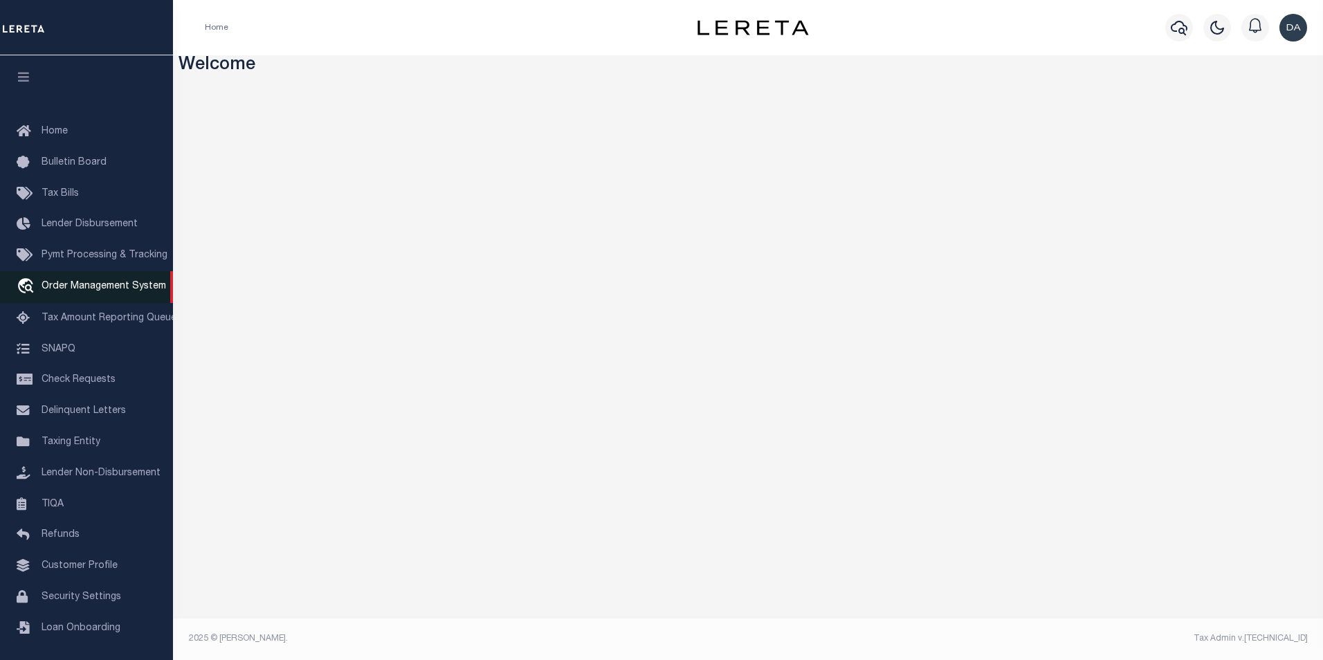
click at [111, 296] on link "travel_explore Order Management System" at bounding box center [86, 287] width 173 height 32
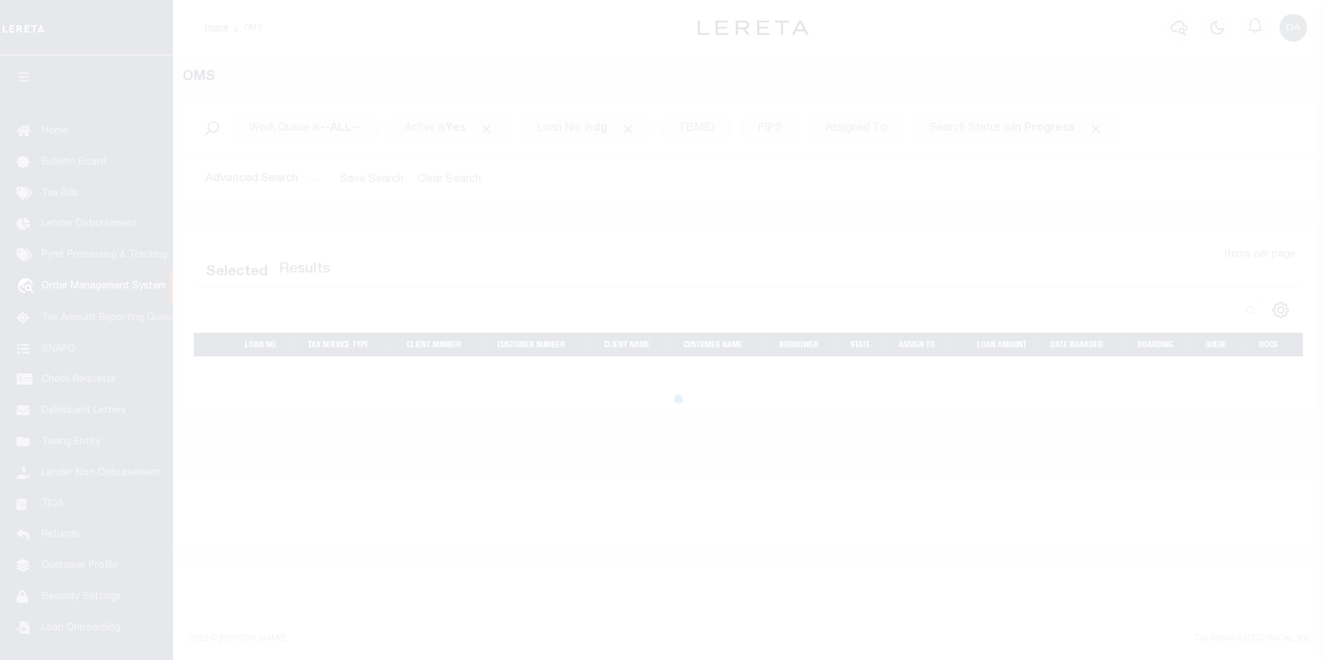
select select "200"
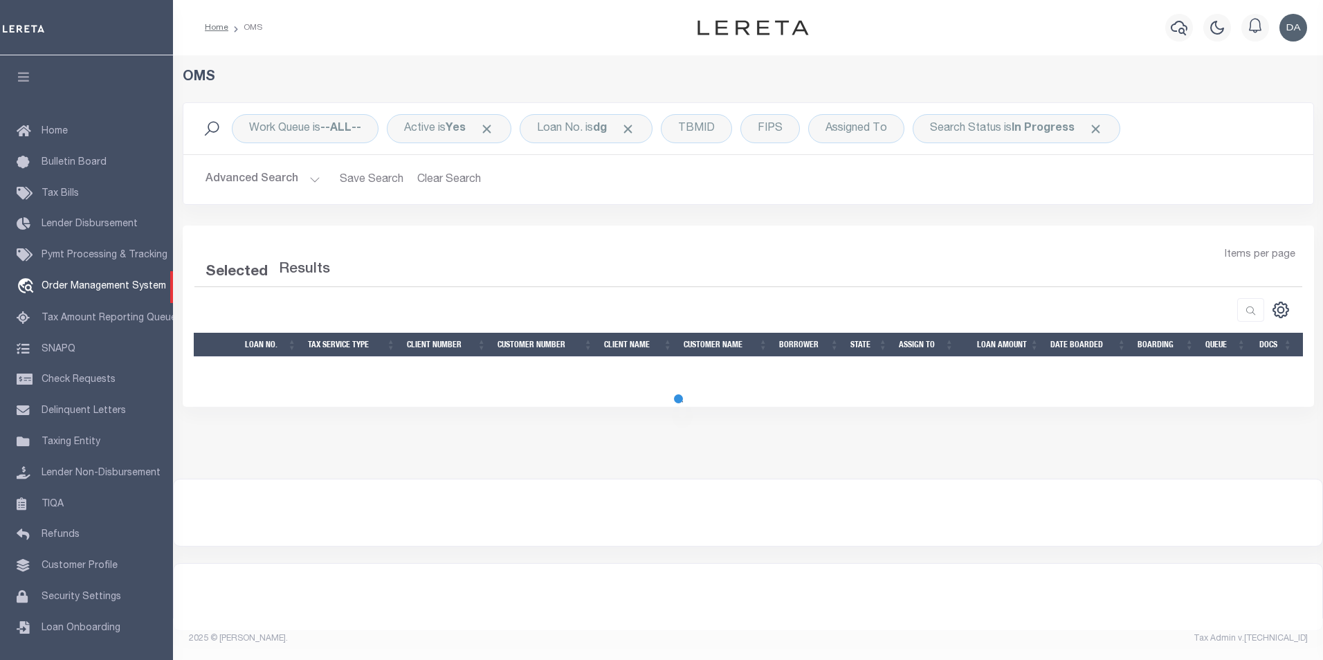
scroll to position [14, 0]
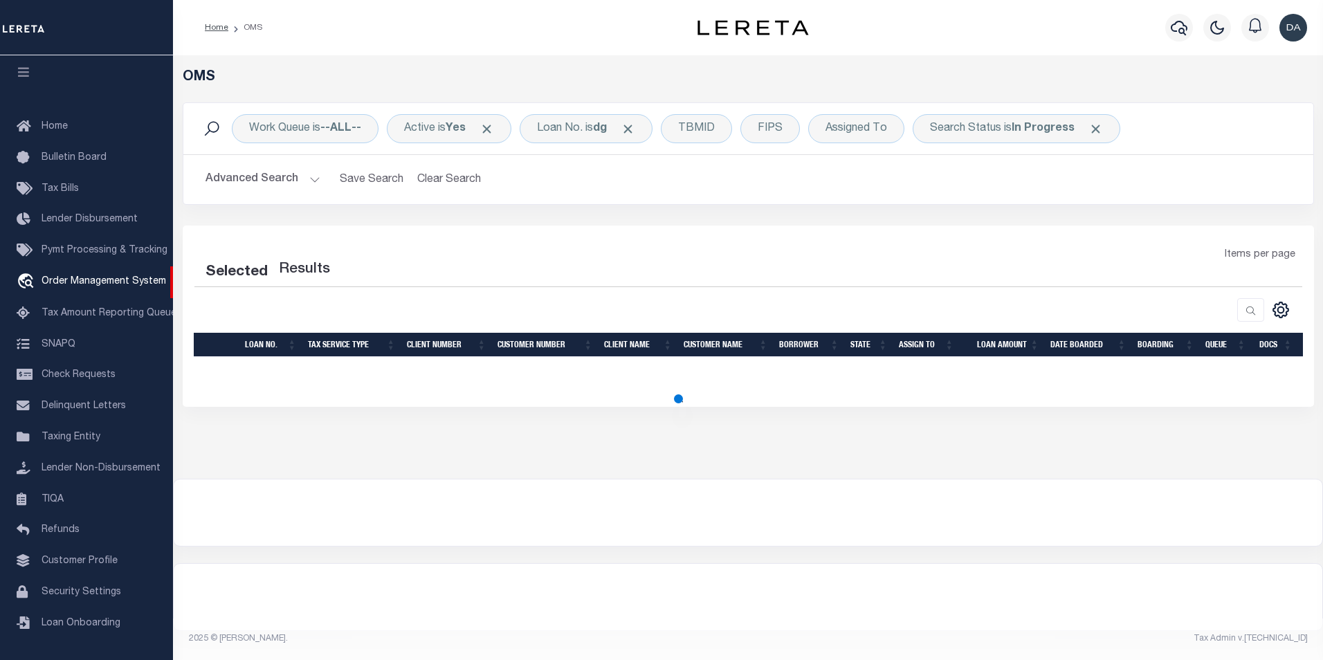
select select "200"
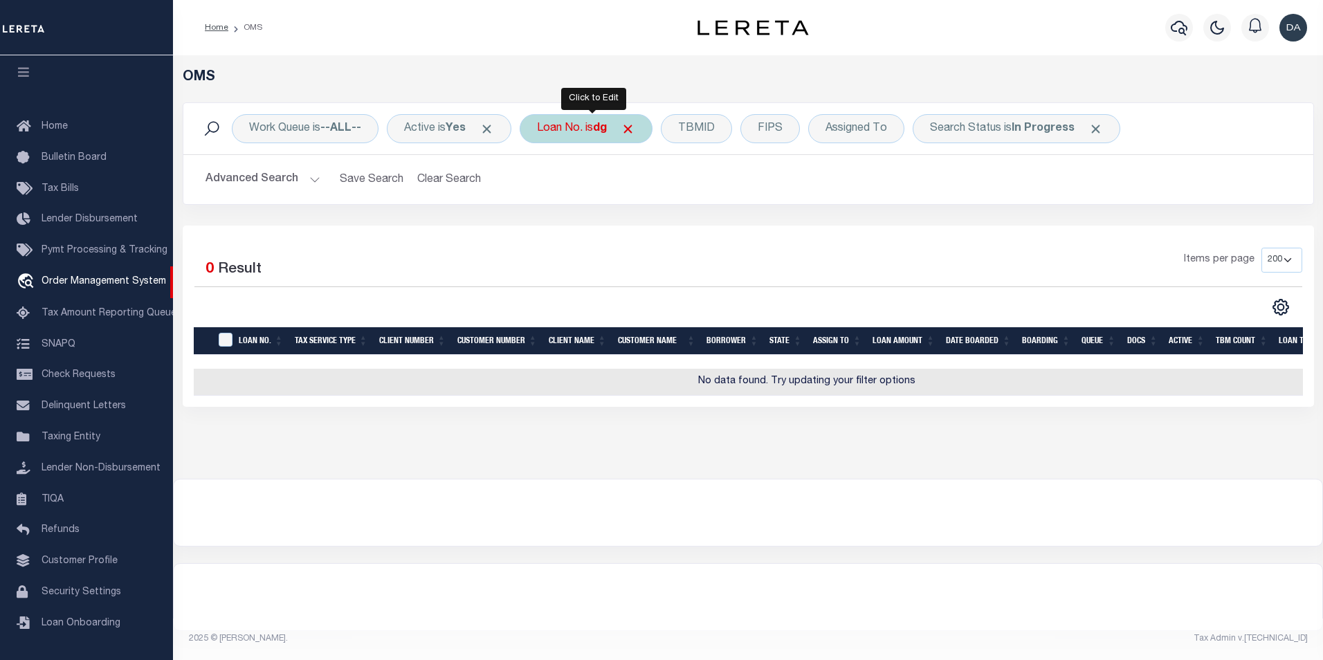
click at [592, 129] on div "Loan No. is dg" at bounding box center [586, 128] width 133 height 29
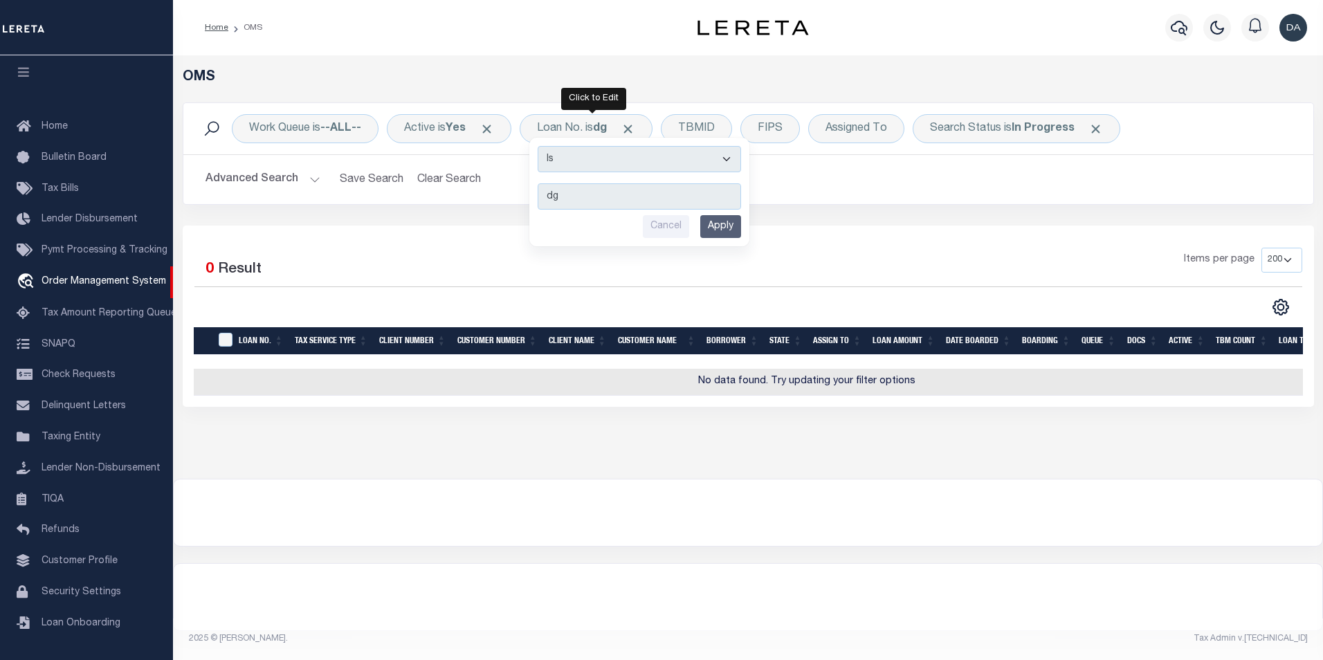
click at [550, 73] on h5 "OMS" at bounding box center [748, 77] width 1131 height 17
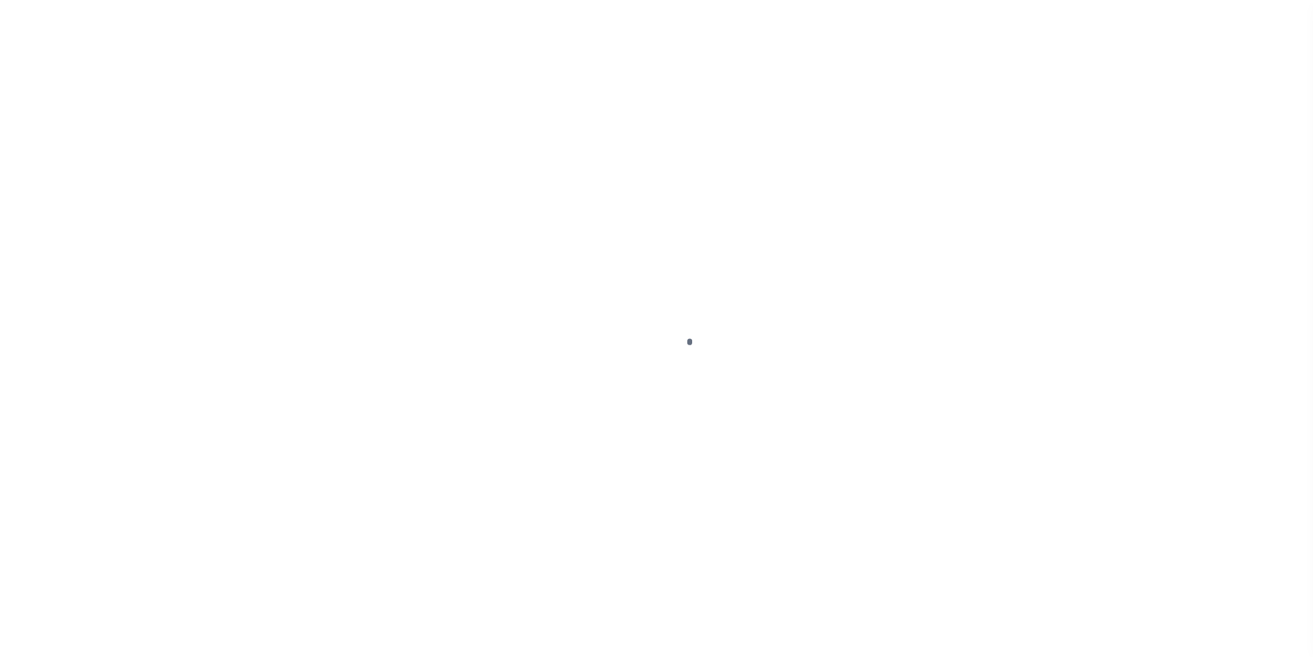
scroll to position [14, 0]
select select "200"
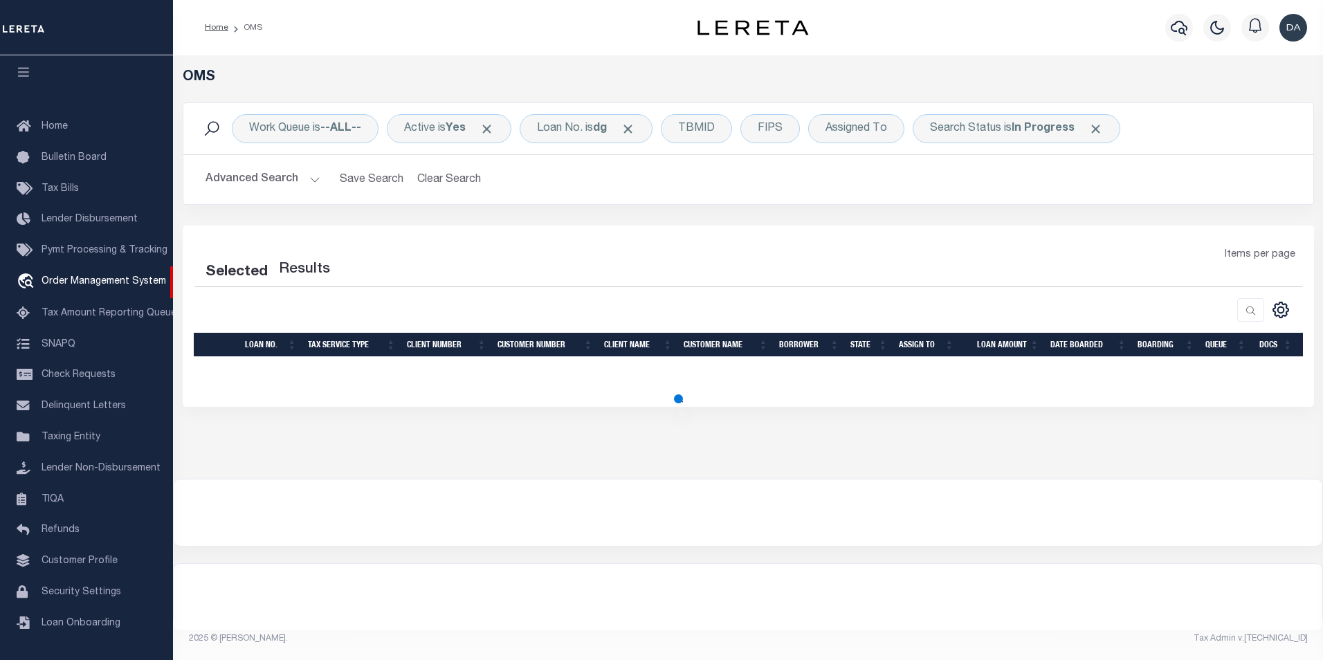
select select "200"
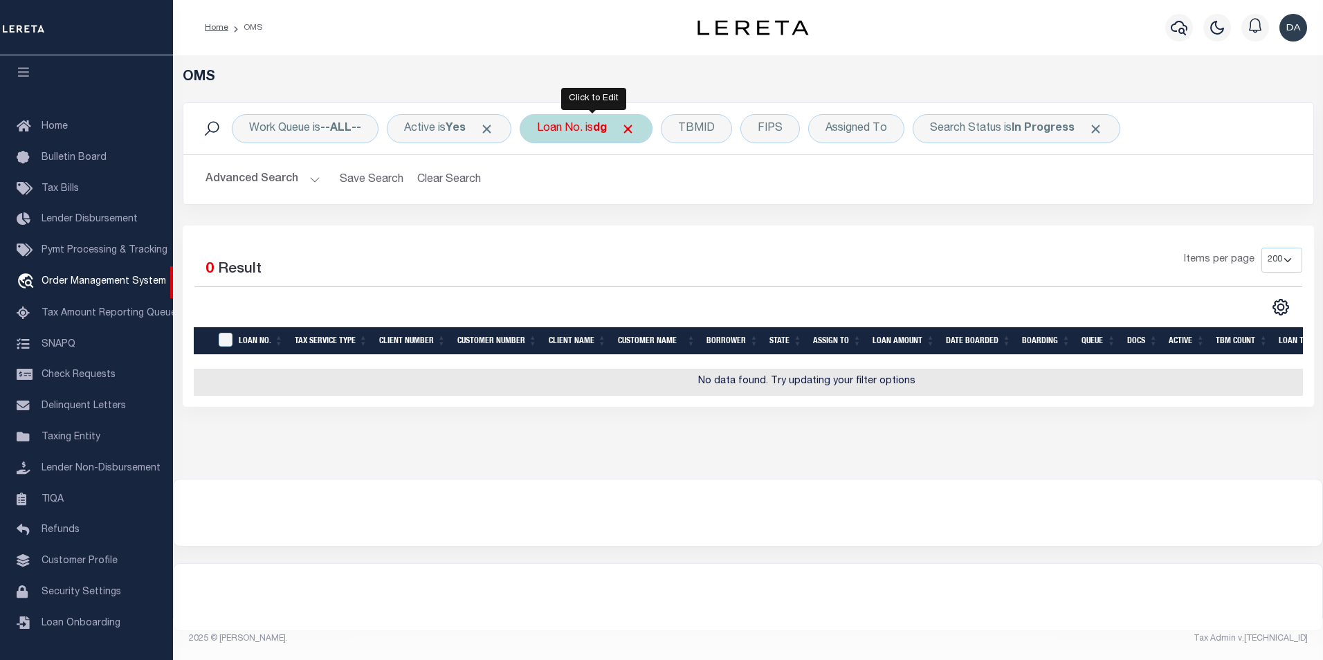
click at [562, 128] on div "Loan No. is dg" at bounding box center [586, 128] width 133 height 29
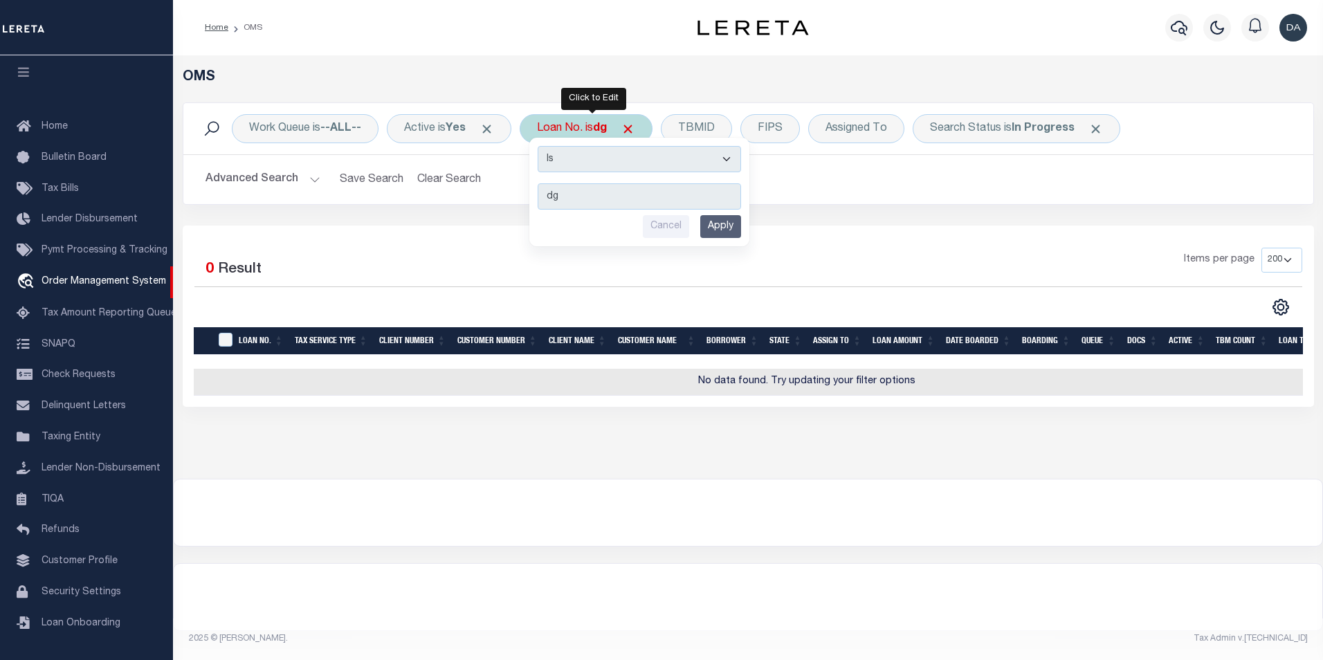
click at [567, 157] on select "Is Contains" at bounding box center [639, 159] width 203 height 26
select select "c"
click at [542, 146] on select "Is Contains" at bounding box center [639, 159] width 203 height 26
click at [734, 227] on input "Apply" at bounding box center [720, 226] width 41 height 23
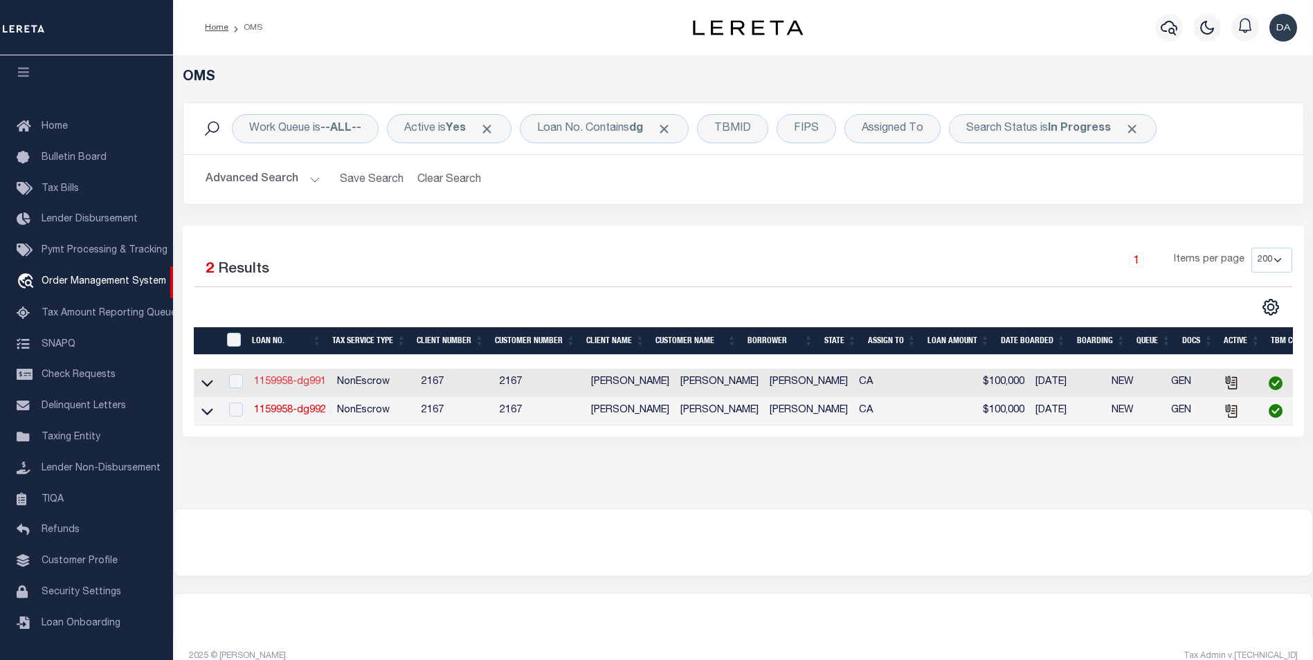
click at [307, 382] on link "1159958-dg991" at bounding box center [290, 382] width 72 height 10
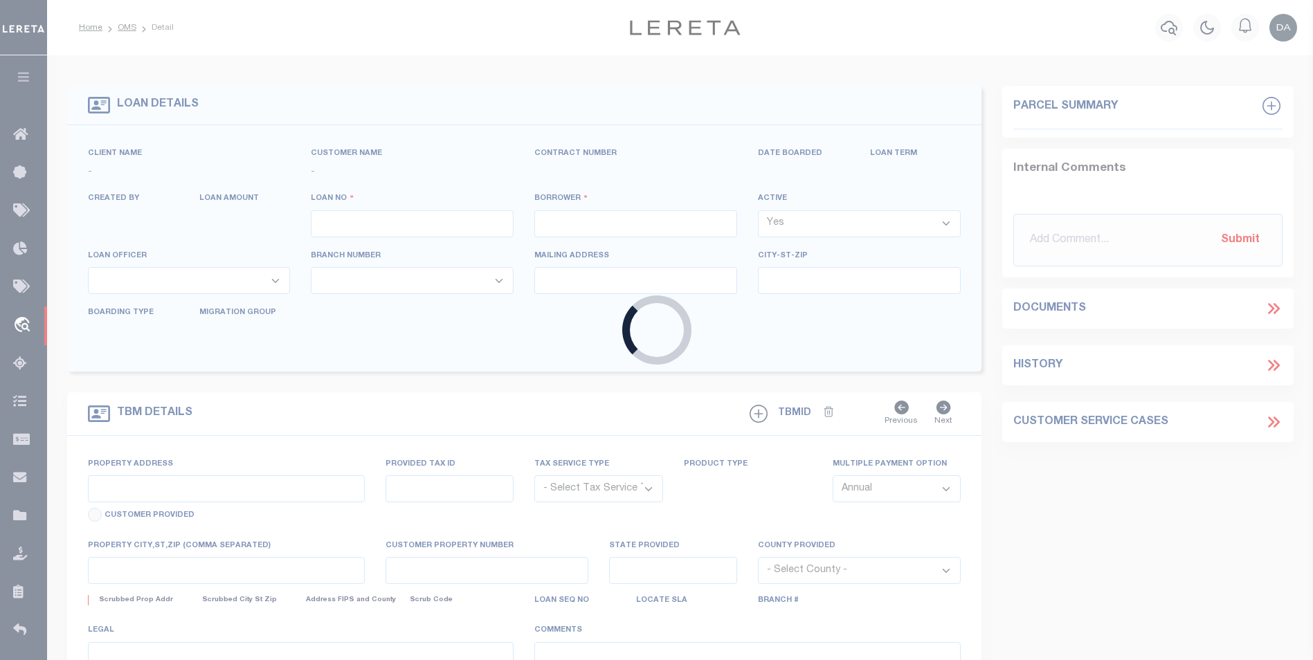
type input "1159958-dg991"
type input "[PERSON_NAME]"
select select
type input "91007"
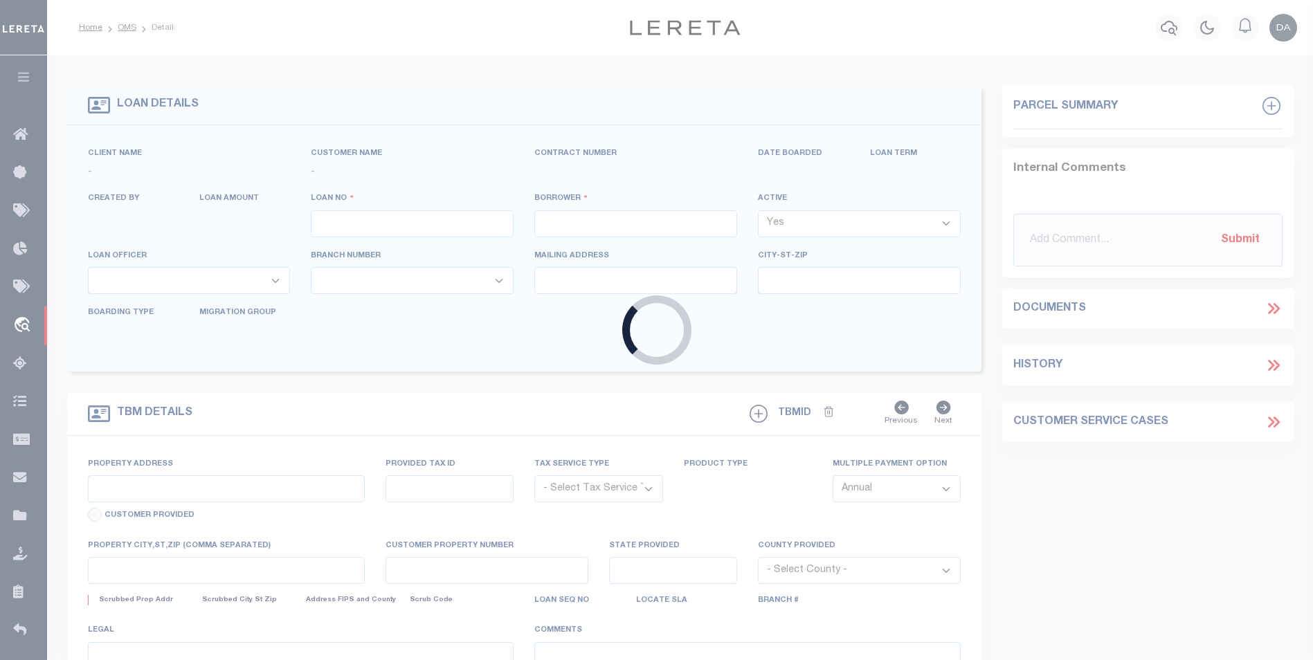
type input "[DATE]"
select select "10"
select select "NonEscrow"
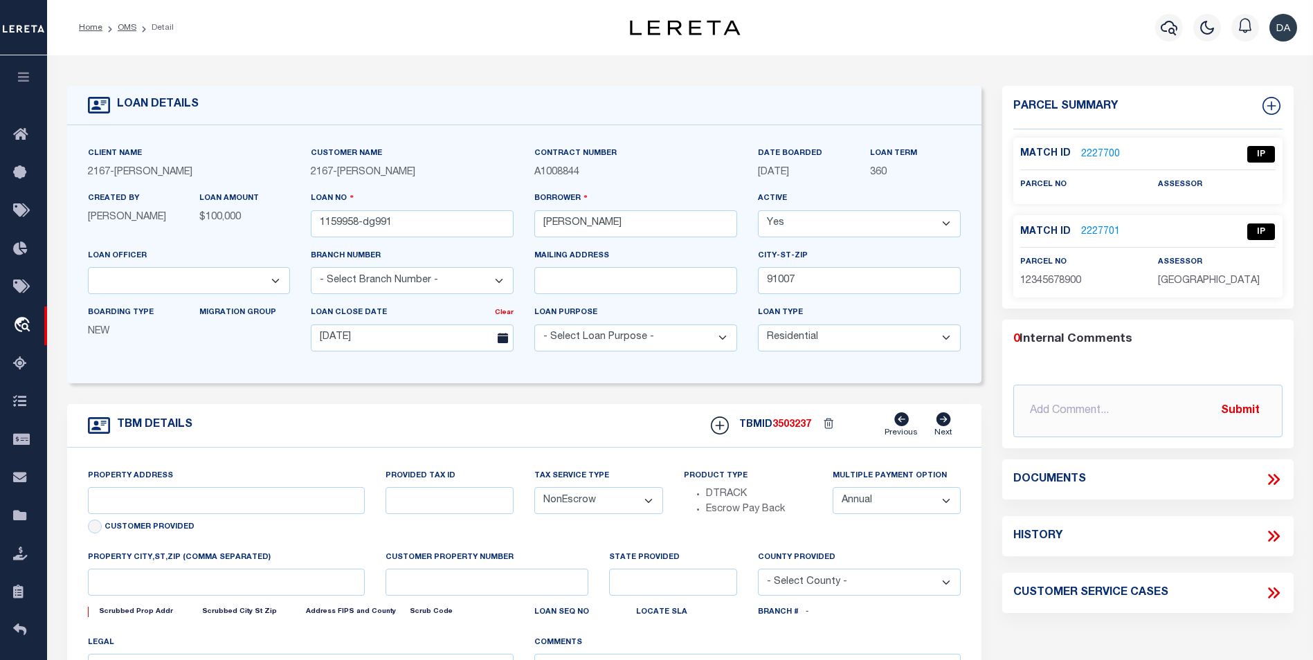
type input "[STREET_ADDRESS]"
select select
type input "ARCADIA CA 91007"
type input "CA"
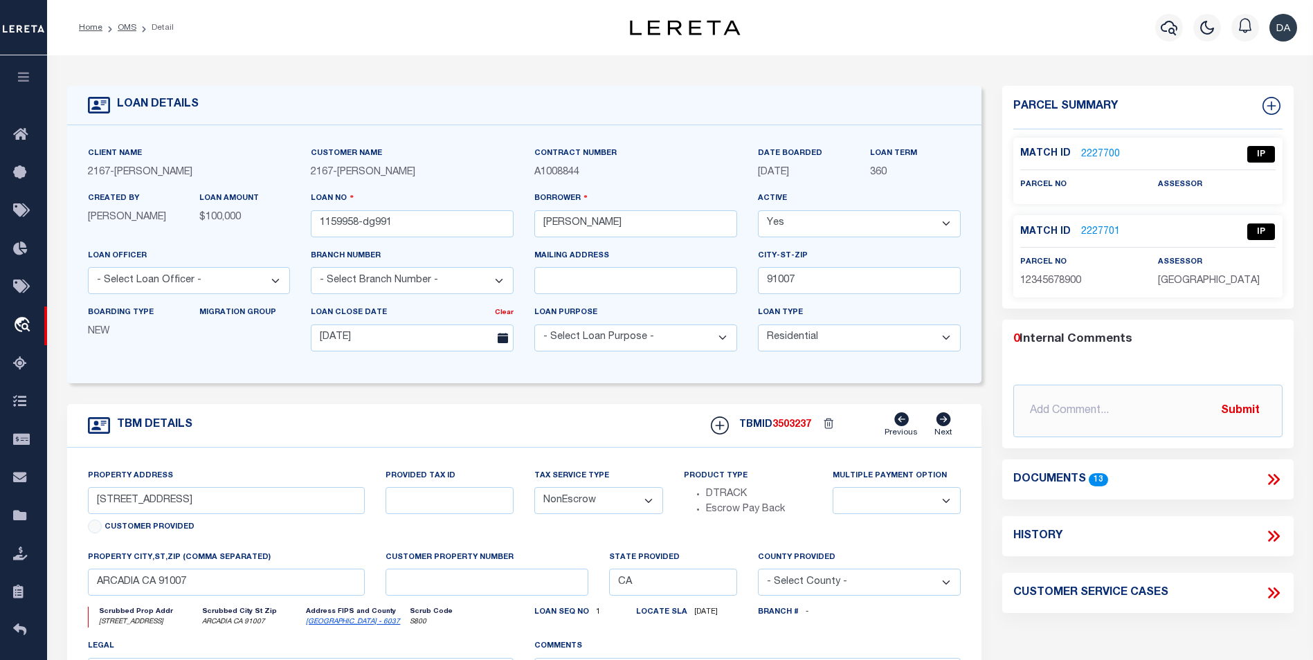
click at [1270, 484] on icon at bounding box center [1273, 480] width 18 height 18
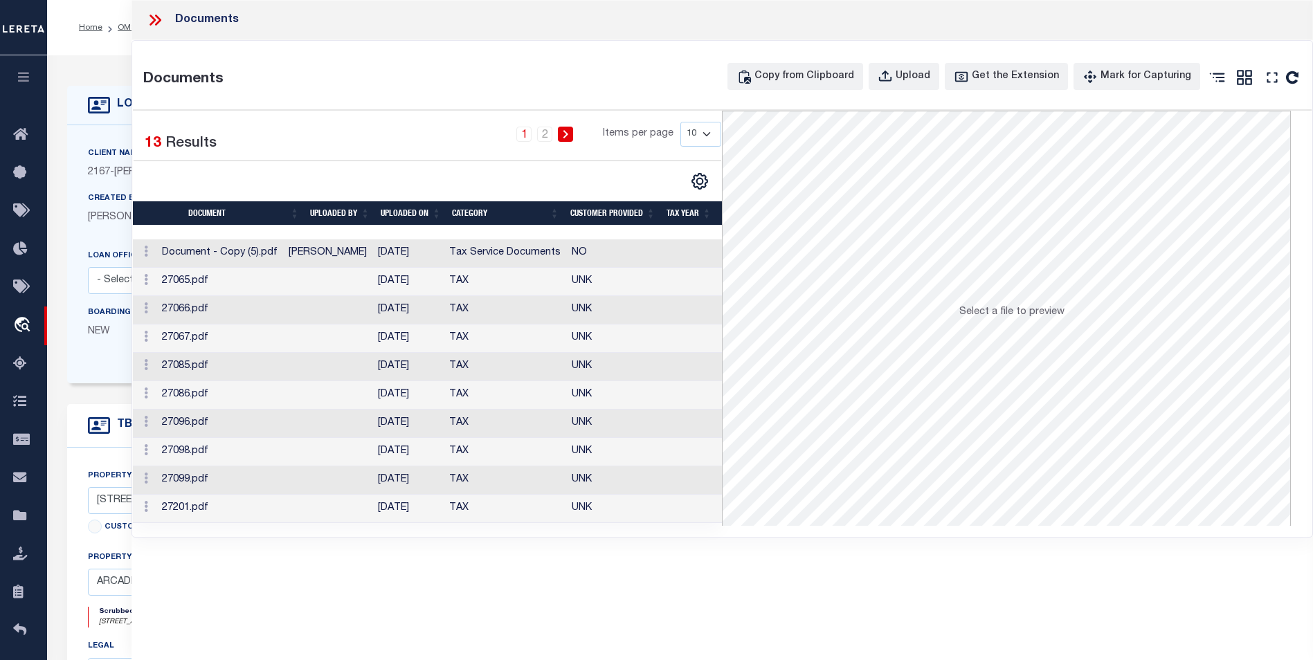
click at [152, 59] on div "Documents Copy from Clipboard Upload Get the Extension Mark for Capturing Got i…" at bounding box center [722, 289] width 1180 height 496
click at [927, 77] on div "Upload" at bounding box center [912, 76] width 35 height 15
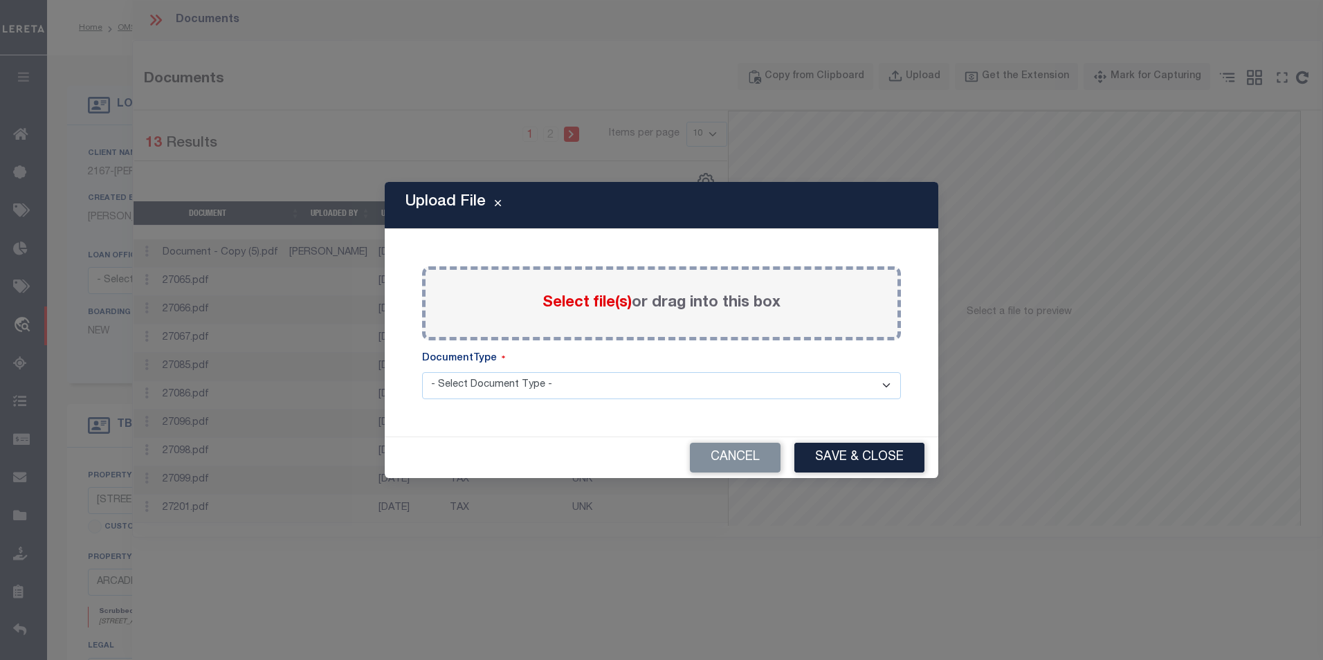
click at [575, 311] on label "Select file(s) or drag into this box" at bounding box center [661, 303] width 238 height 23
click at [0, 0] on input "Select file(s) or drag into this box" at bounding box center [0, 0] width 0 height 0
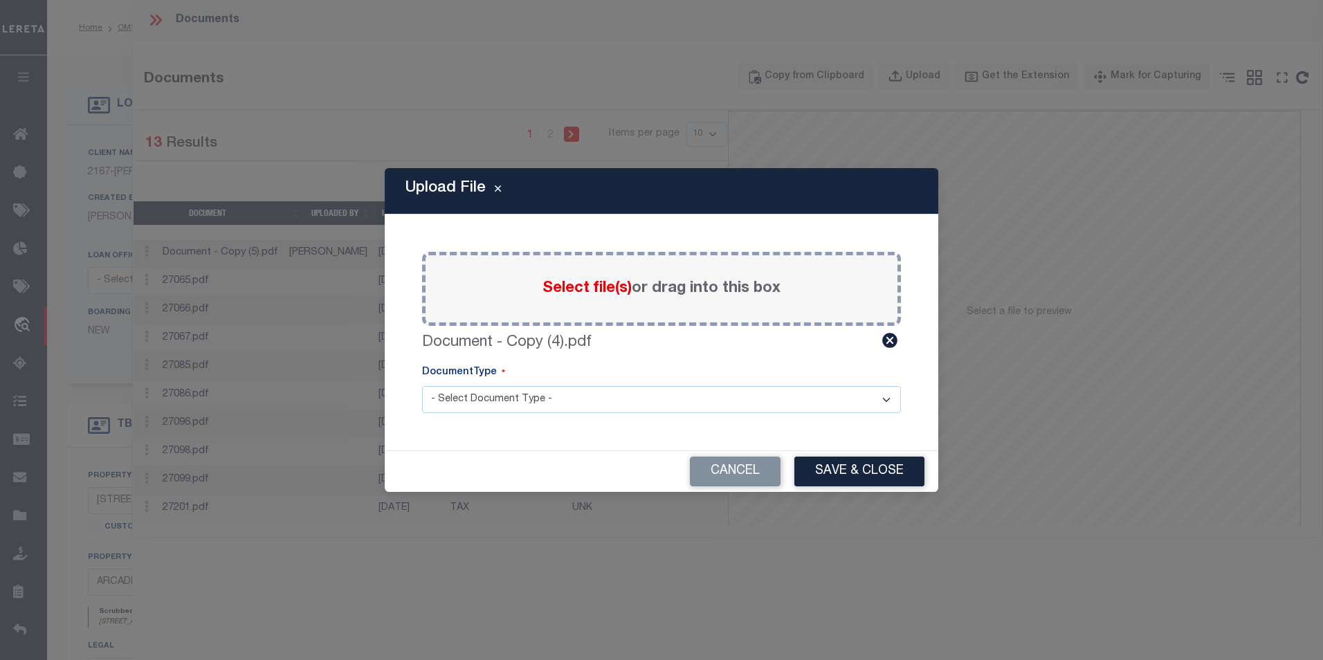
drag, startPoint x: 695, startPoint y: 408, endPoint x: 612, endPoint y: 412, distance: 83.8
click at [659, 407] on select "- Select Document Type - Tax Service Documents" at bounding box center [661, 399] width 479 height 27
select select "TAX"
click at [422, 386] on select "- Select Document Type - Tax Service Documents" at bounding box center [661, 399] width 479 height 27
click at [836, 468] on button "Save & Close" at bounding box center [859, 472] width 130 height 30
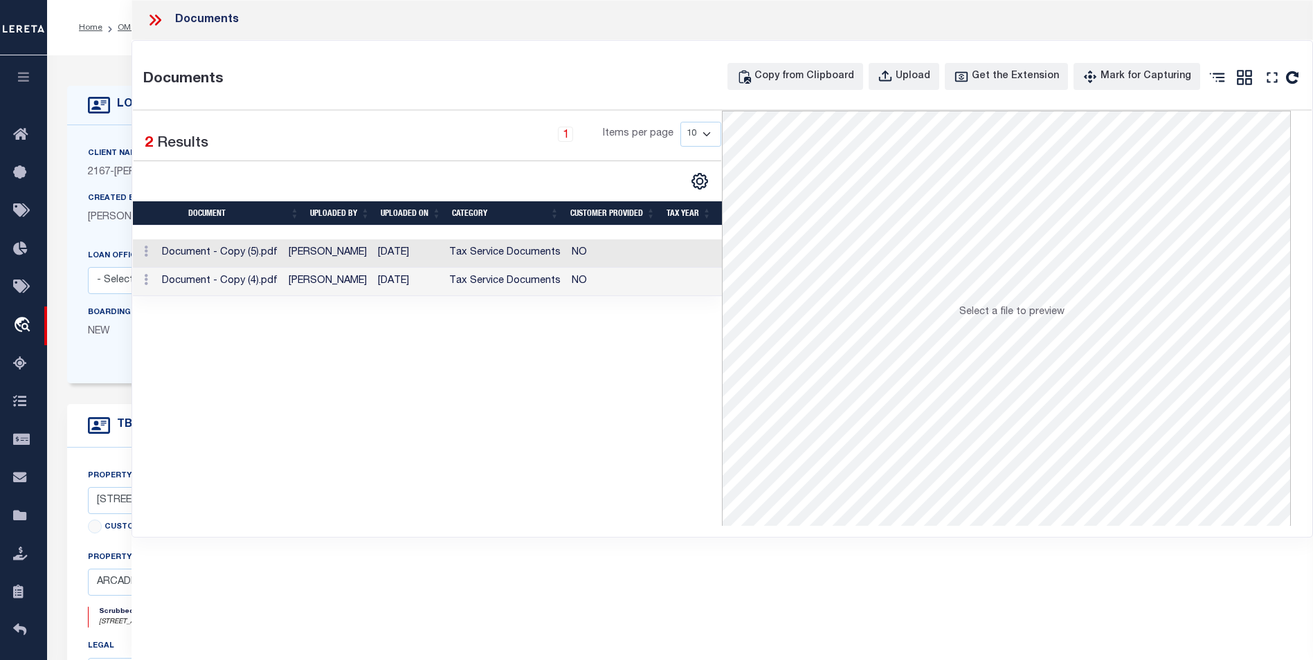
click at [524, 425] on div "Selected 2 Results 1 Items per page 10 25 50 100" at bounding box center [428, 318] width 590 height 415
click at [518, 433] on div "Selected 2 Results 1 Items per page 10 25 50 100" at bounding box center [428, 318] width 590 height 415
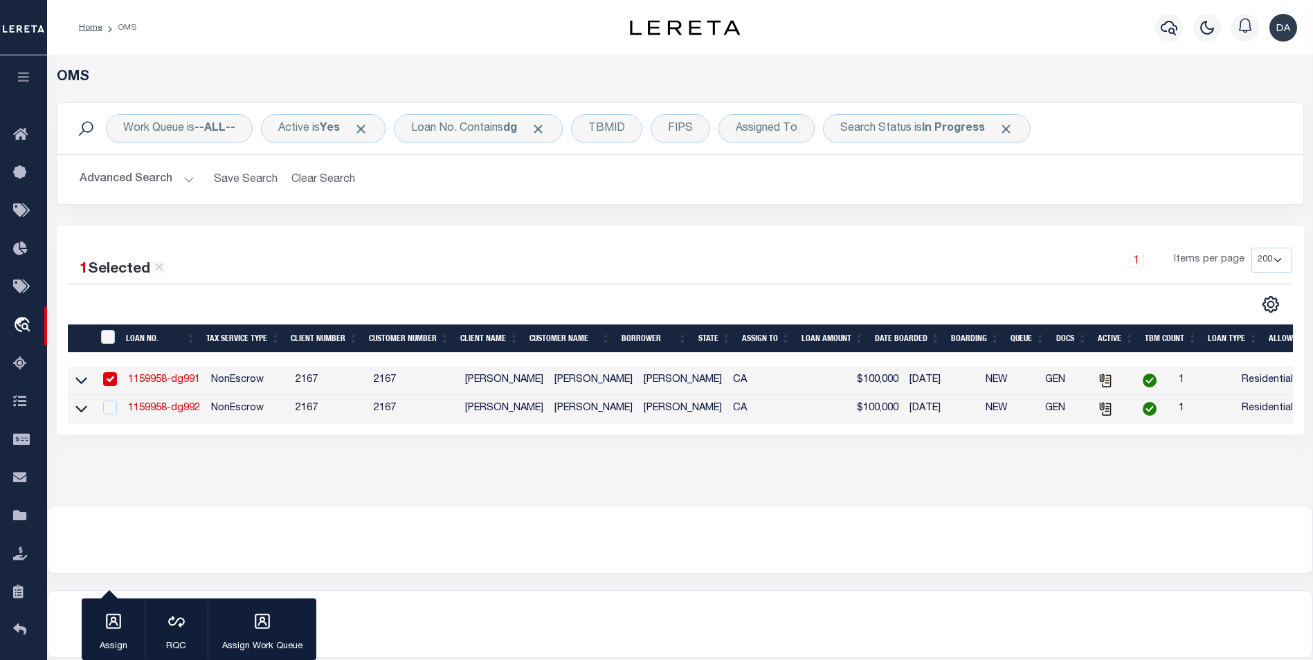
click at [172, 377] on link "1159958-dg991" at bounding box center [164, 380] width 72 height 10
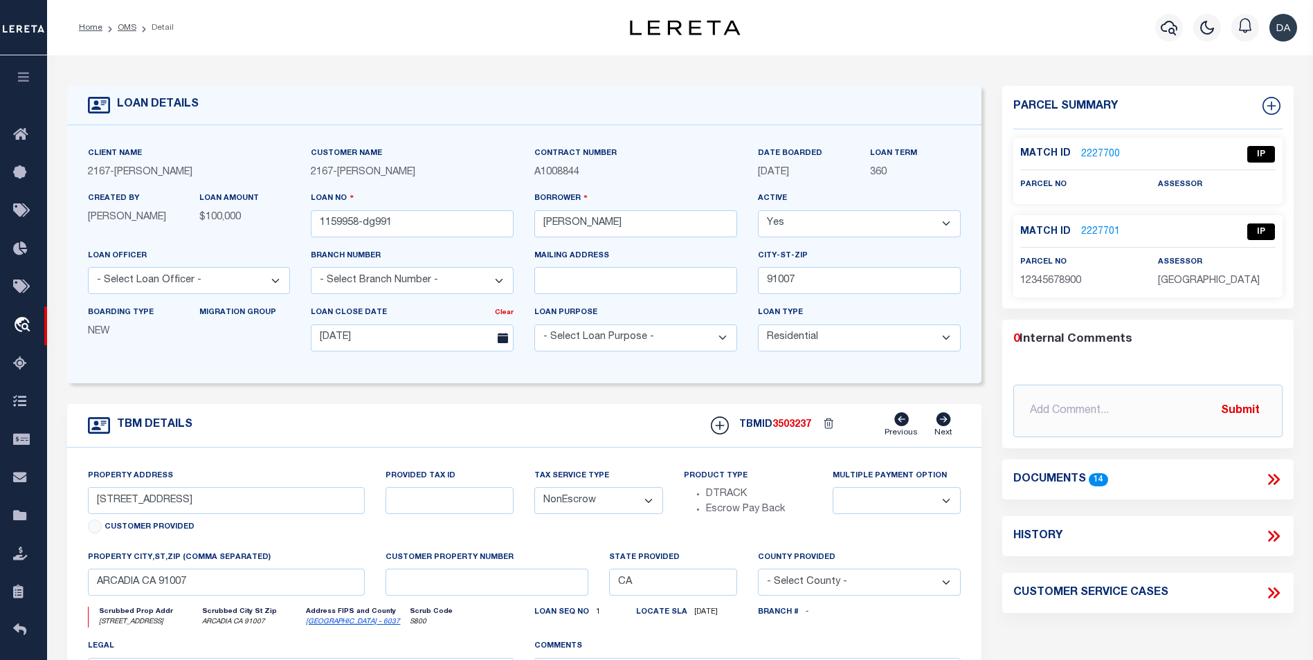
select select
click at [1273, 478] on icon at bounding box center [1273, 480] width 18 height 18
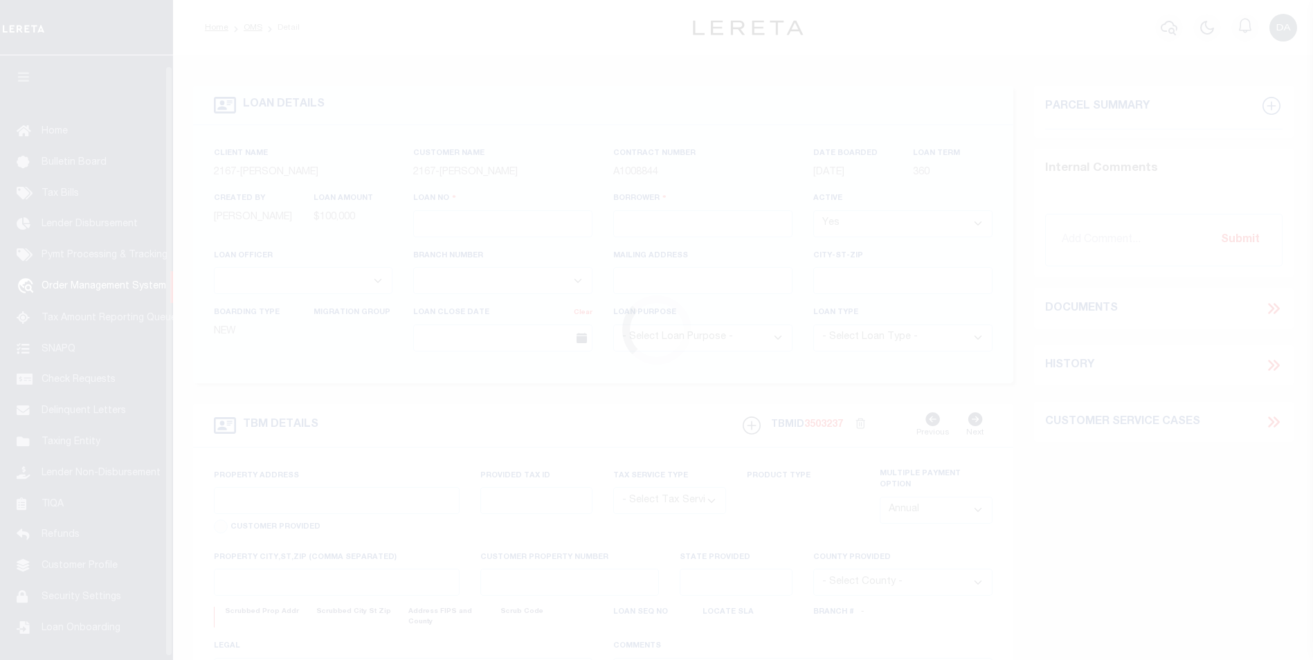
type input "1159958-dg991"
type input "[PERSON_NAME]"
select select
type input "91007"
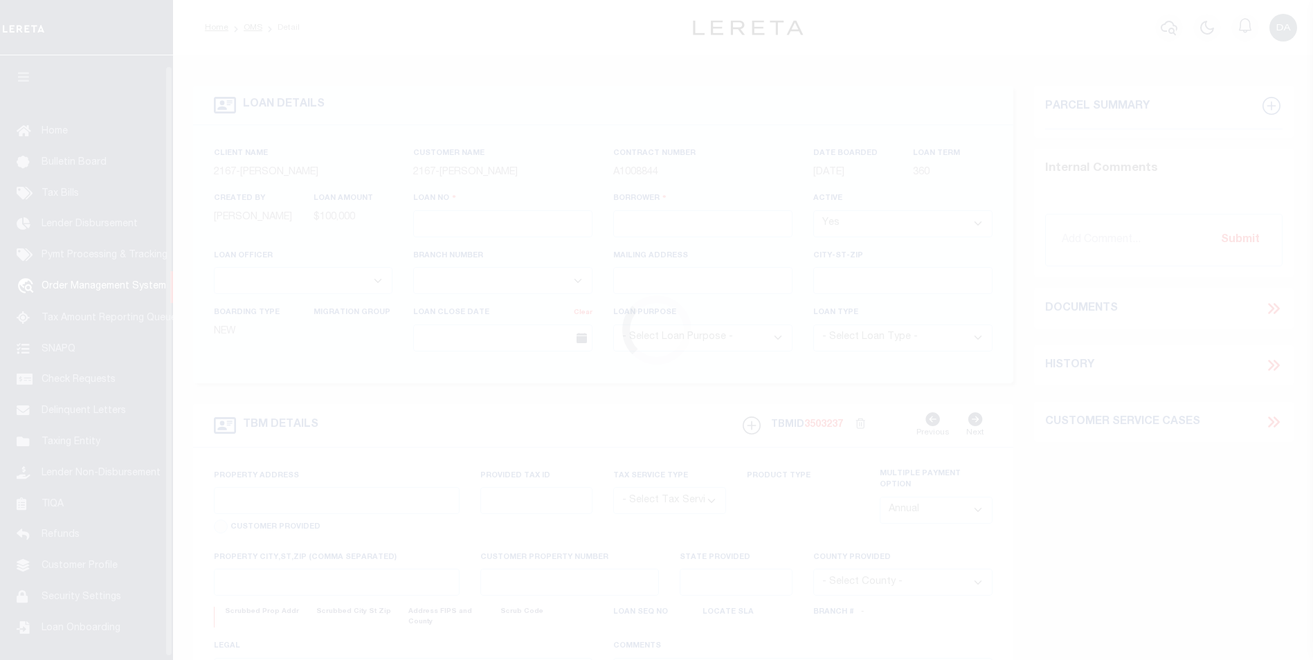
type input "[DATE]"
select select "10"
select select "NonEscrow"
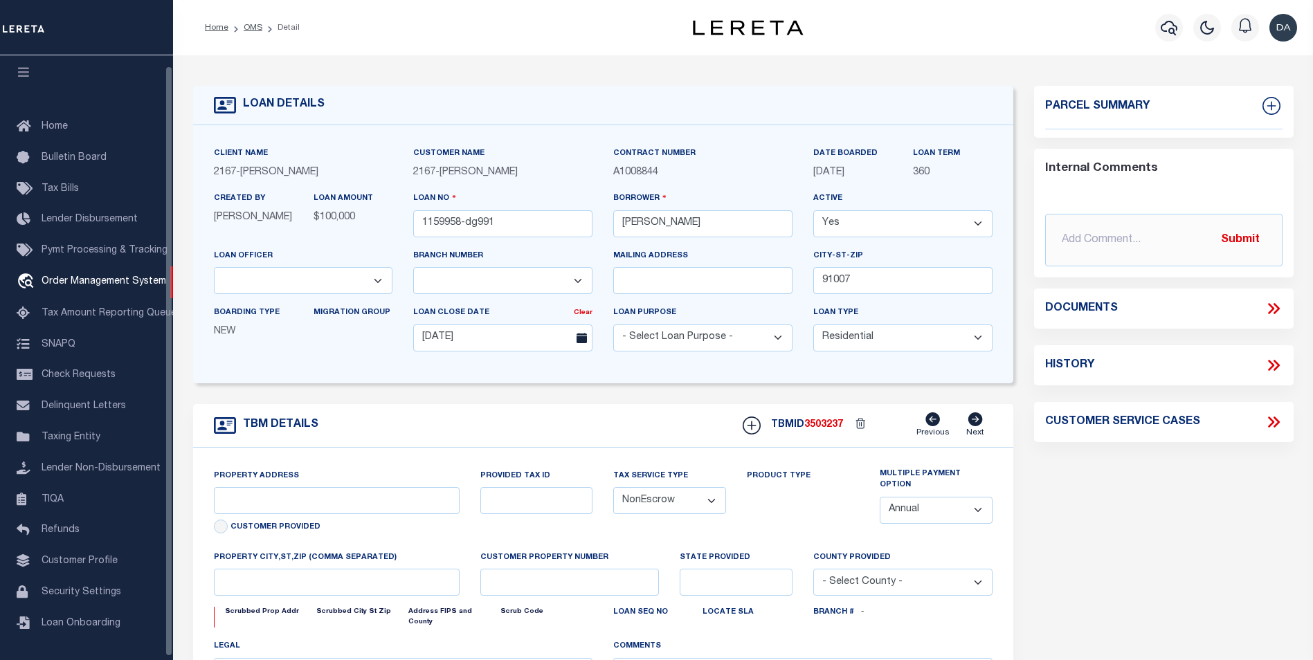
scroll to position [10, 0]
type input "[STREET_ADDRESS]"
select select
type input "ARCADIA CA 91007"
type input "CA"
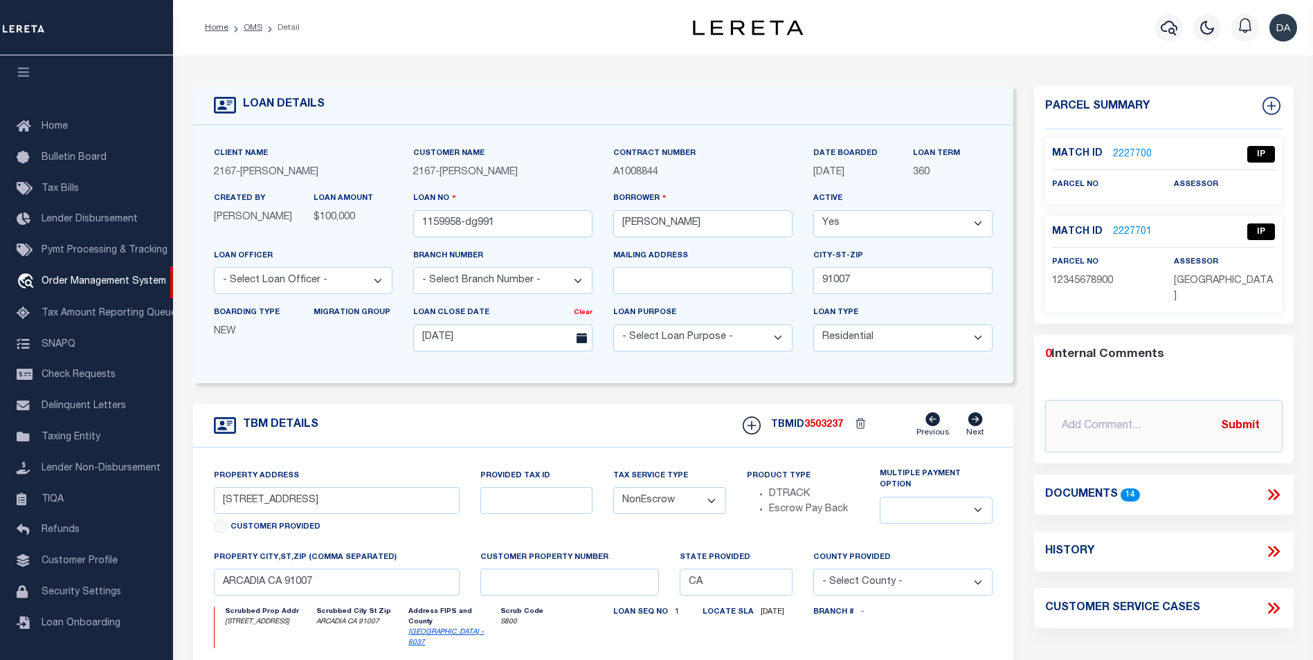
click at [1277, 489] on icon at bounding box center [1275, 494] width 6 height 11
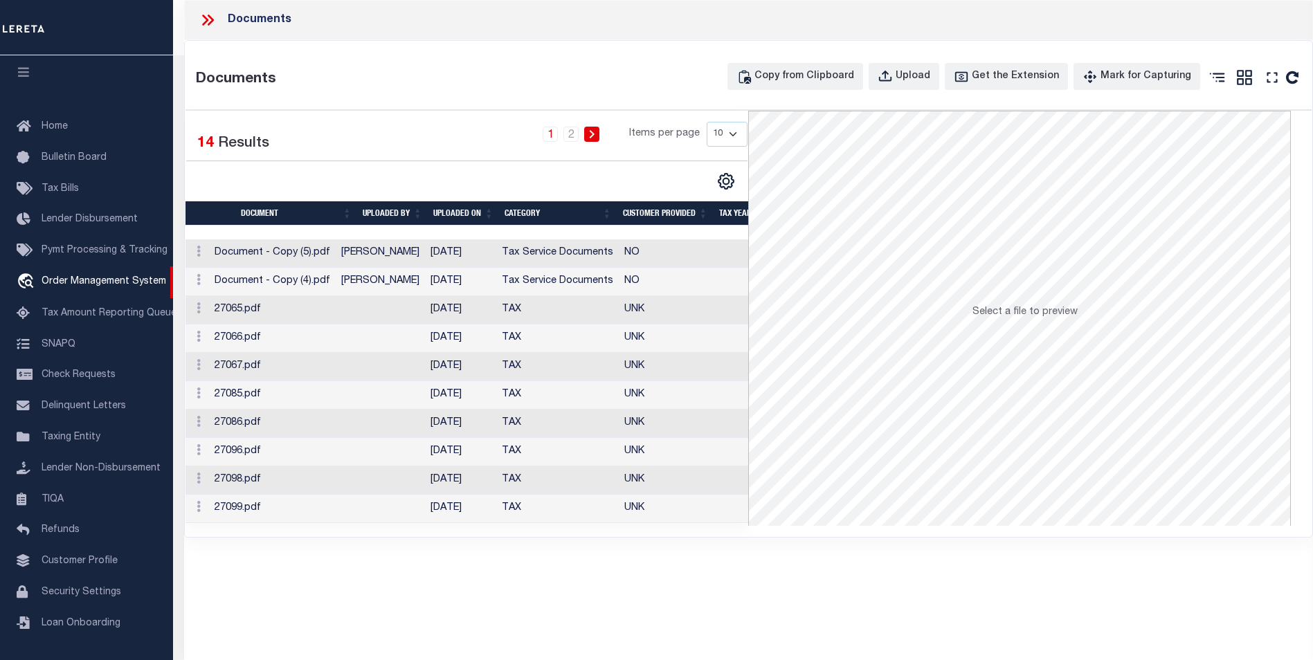
click at [587, 599] on div "Documents Documents Copy from Clipboard Upload Get the Extension Mark for Captu…" at bounding box center [748, 311] width 1129 height 622
click at [336, 257] on td "Document - Copy (5).pdf" at bounding box center [272, 253] width 127 height 28
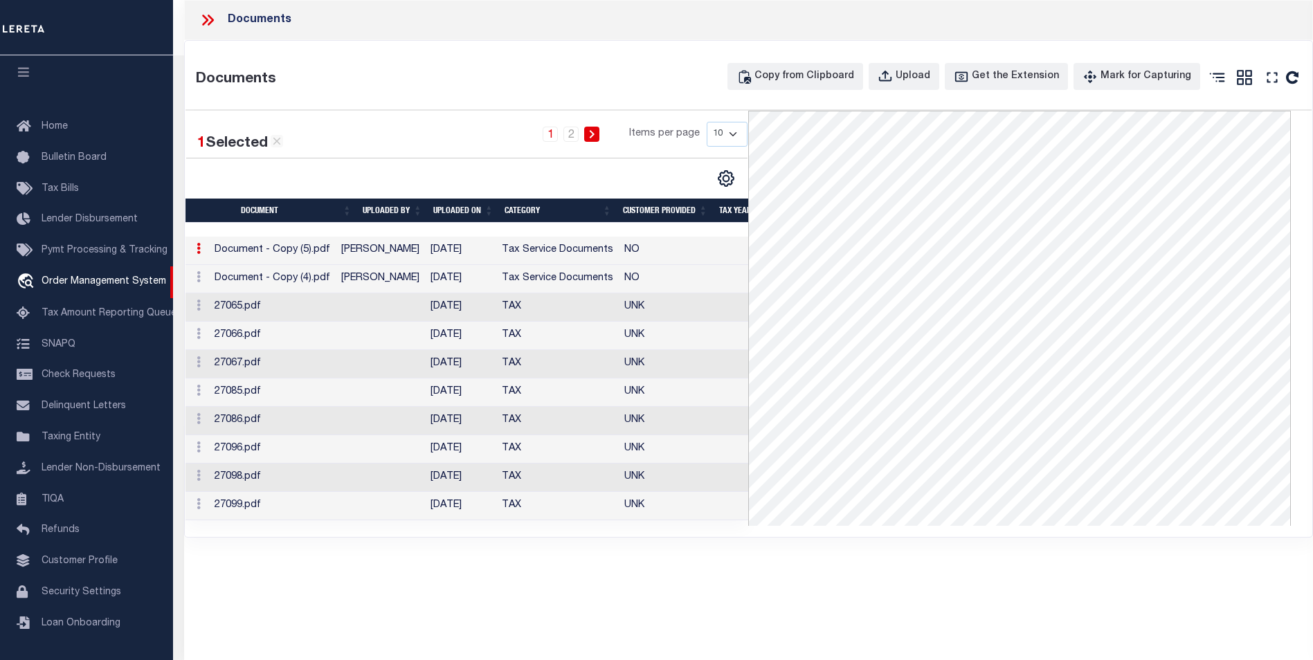
click at [516, 576] on div "Documents Documents Copy from Clipboard Upload Get the Extension Mark for Captu…" at bounding box center [748, 311] width 1129 height 622
click at [570, 140] on link "2" at bounding box center [570, 134] width 15 height 15
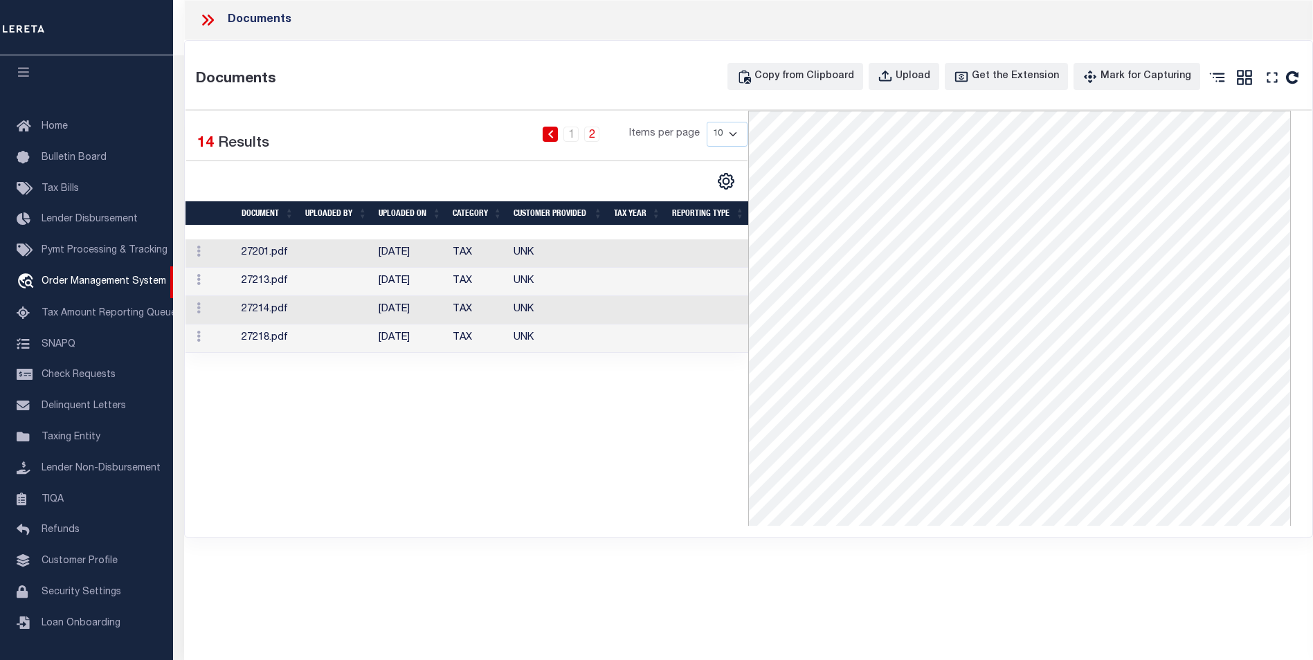
click at [258, 340] on td "27218.pdf" at bounding box center [268, 339] width 64 height 28
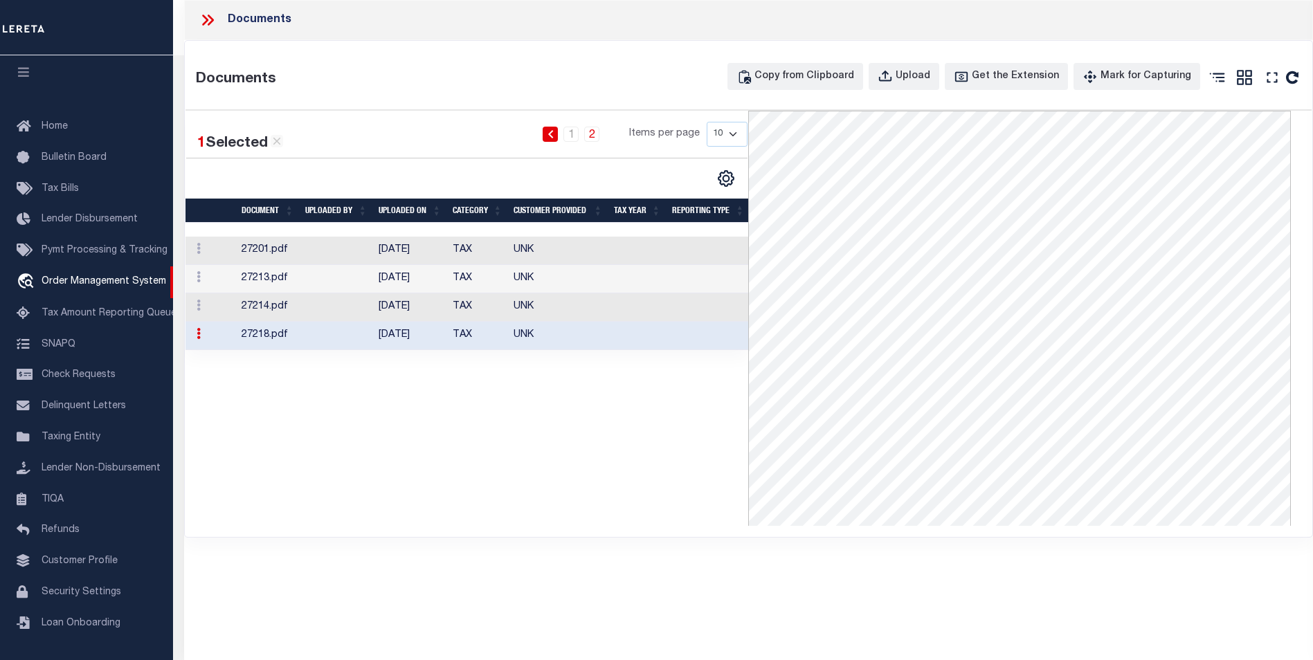
drag, startPoint x: 525, startPoint y: 45, endPoint x: 510, endPoint y: 34, distance: 18.8
click at [525, 44] on div "Documents Copy from Clipboard Upload Get the Extension Mark for Capturing Got i…" at bounding box center [748, 289] width 1127 height 496
